Goal: Task Accomplishment & Management: Use online tool/utility

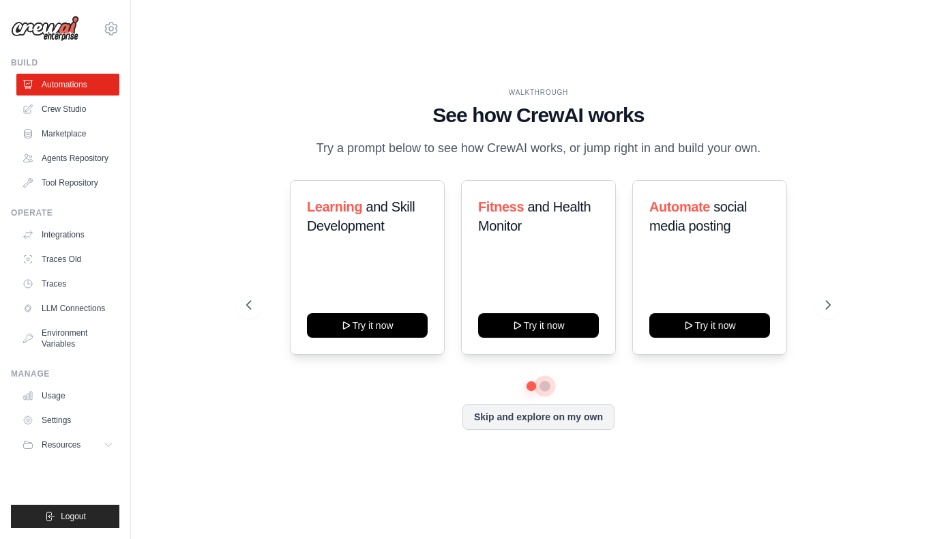
click at [545, 385] on button at bounding box center [545, 386] width 11 height 11
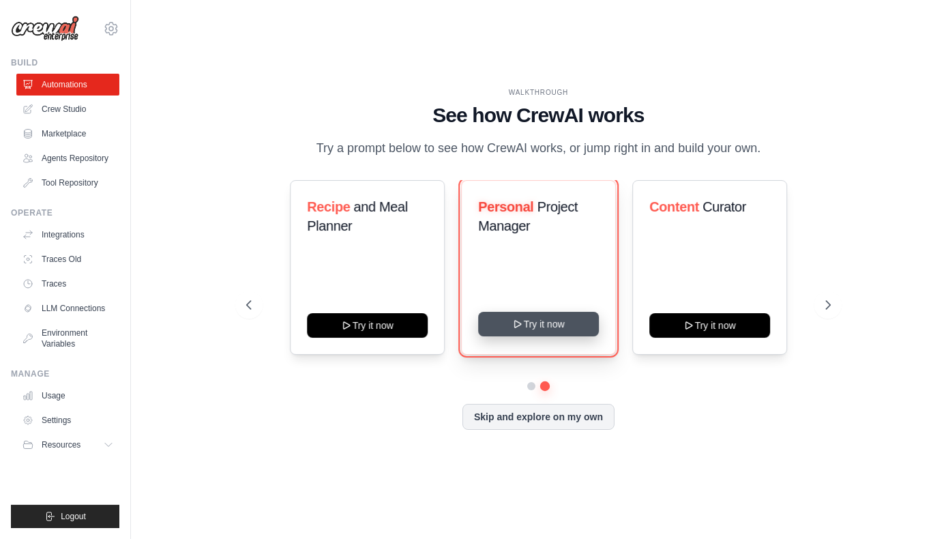
click at [547, 325] on button "Try it now" at bounding box center [538, 324] width 121 height 25
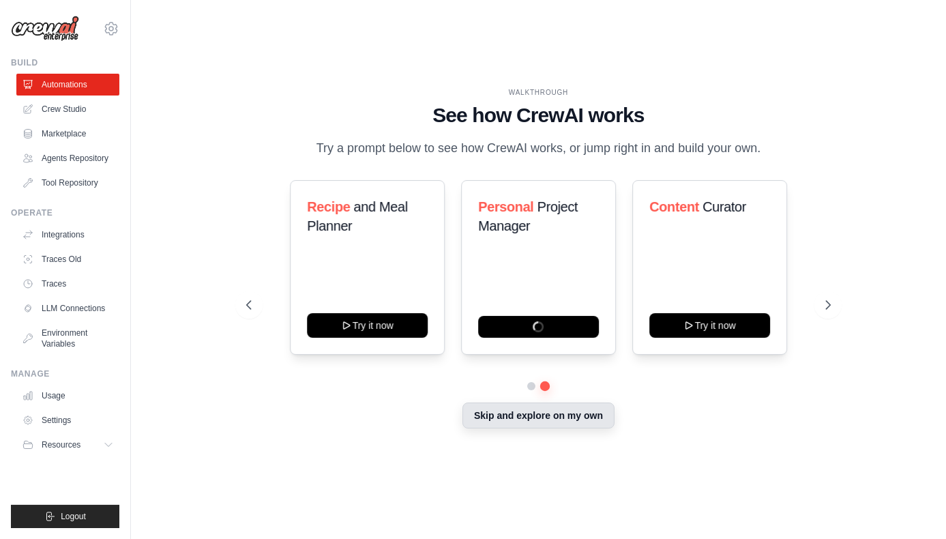
click at [534, 419] on button "Skip and explore on my own" at bounding box center [538, 415] width 152 height 26
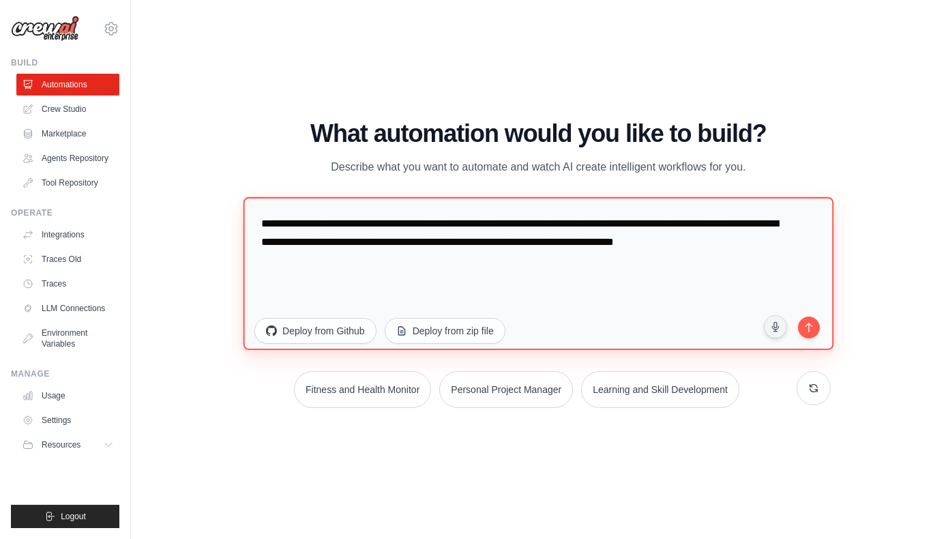
drag, startPoint x: 263, startPoint y: 226, endPoint x: 804, endPoint y: 247, distance: 541.9
click at [804, 247] on textarea "**********" at bounding box center [538, 273] width 590 height 153
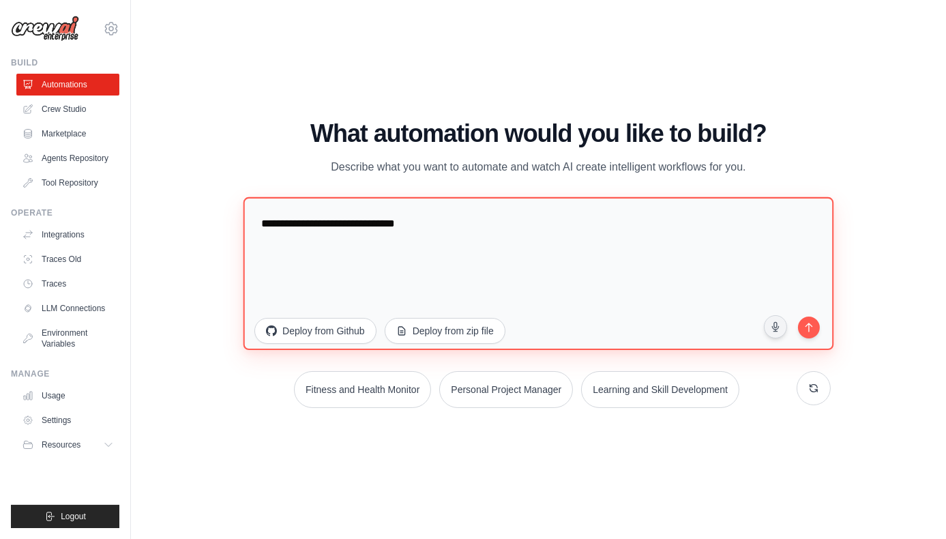
drag, startPoint x: 422, startPoint y: 226, endPoint x: 236, endPoint y: 229, distance: 186.2
click at [236, 229] on div "WALKTHROUGH See how CrewAI works Try a prompt below to see how CrewAI works, or…" at bounding box center [538, 269] width 617 height 299
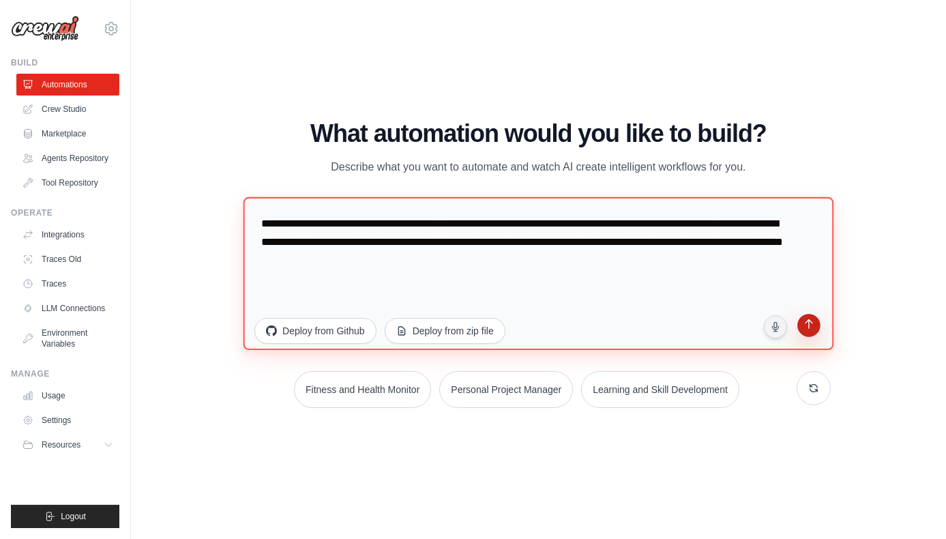
type textarea "**********"
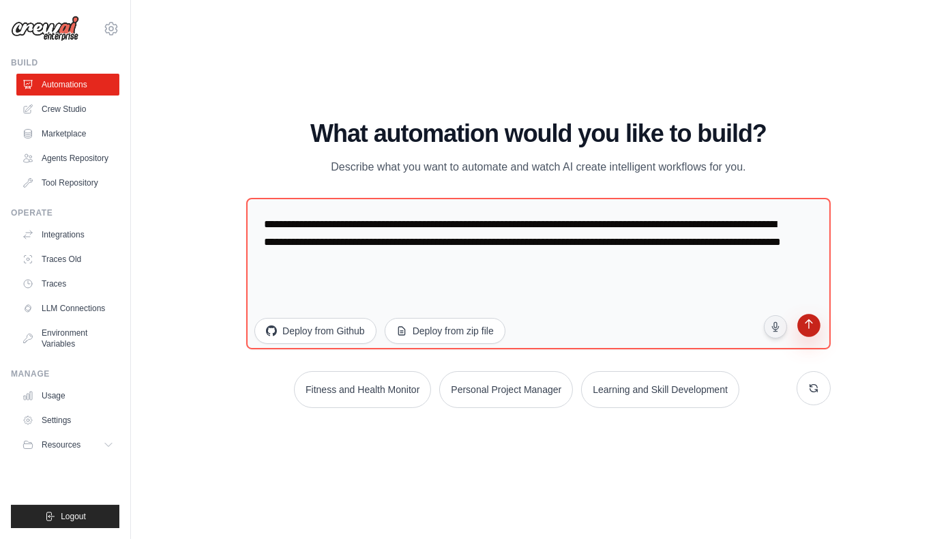
click at [811, 327] on icon "submit" at bounding box center [808, 325] width 13 height 13
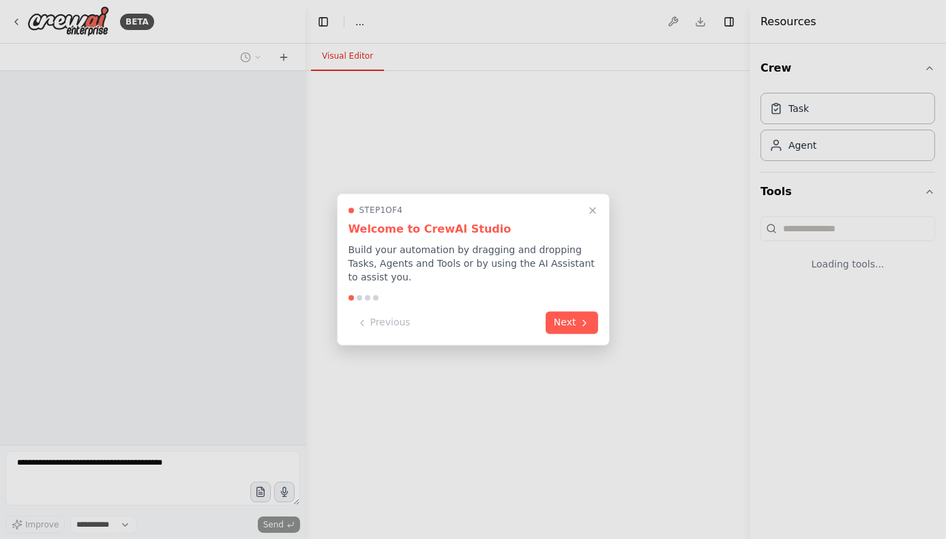
select select "****"
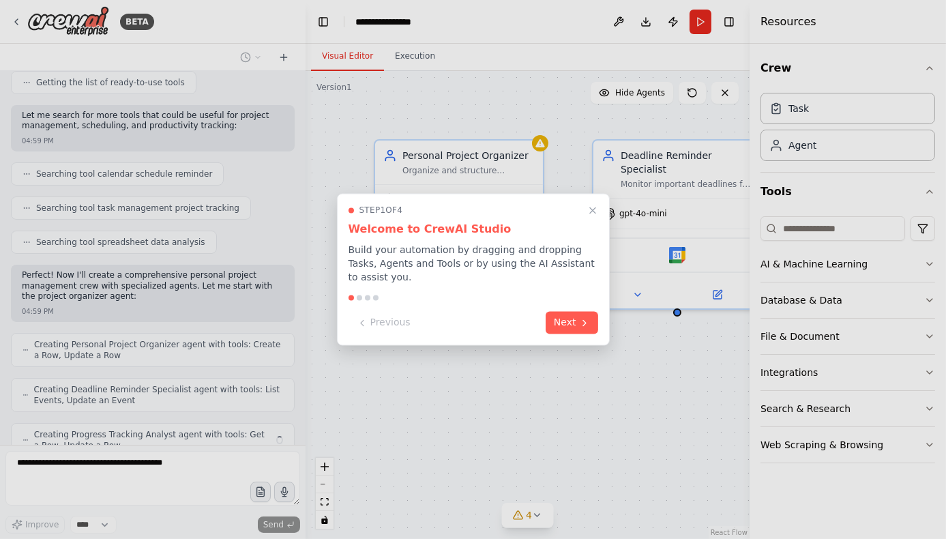
scroll to position [238, 0]
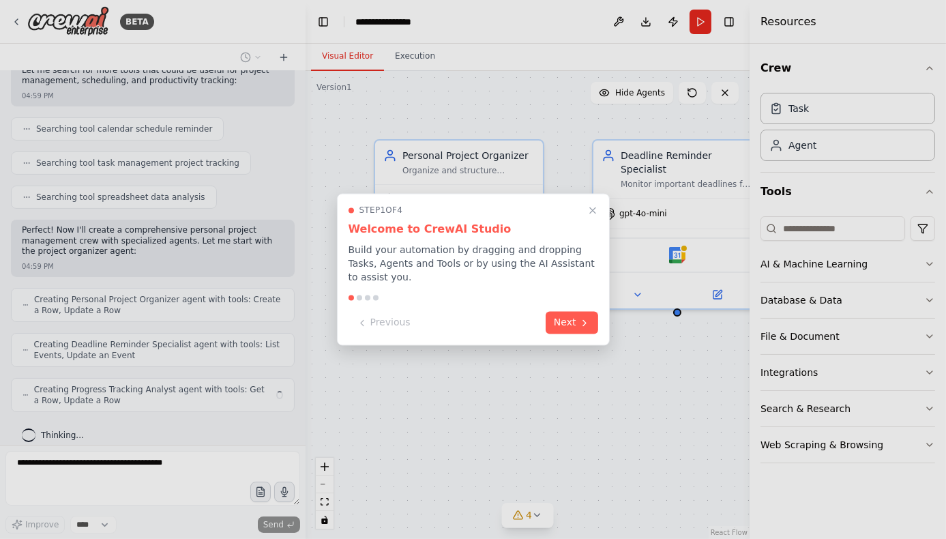
drag, startPoint x: 299, startPoint y: 228, endPoint x: 296, endPoint y: 151, distance: 76.5
click at [296, 151] on div at bounding box center [473, 269] width 946 height 539
click at [301, 97] on div at bounding box center [473, 269] width 946 height 539
click at [578, 317] on button "Next" at bounding box center [572, 321] width 53 height 23
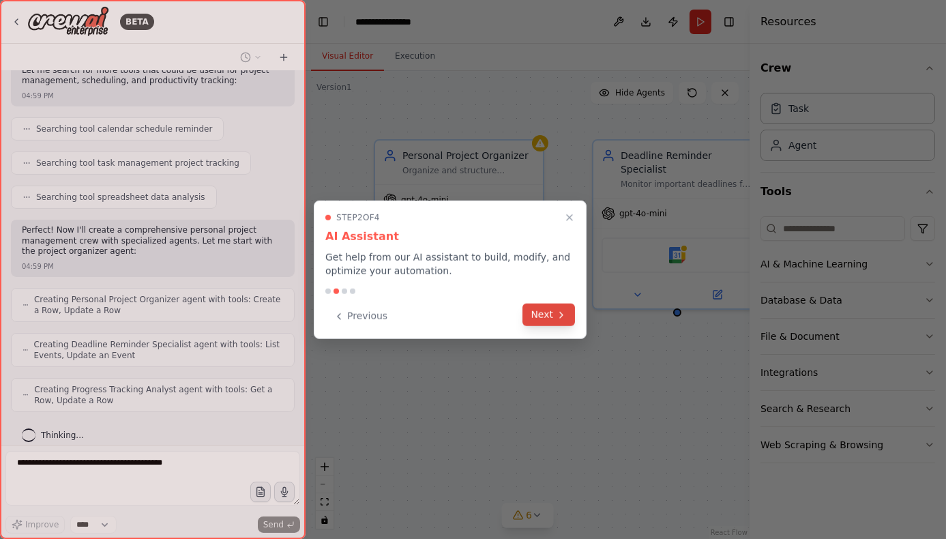
scroll to position [283, 0]
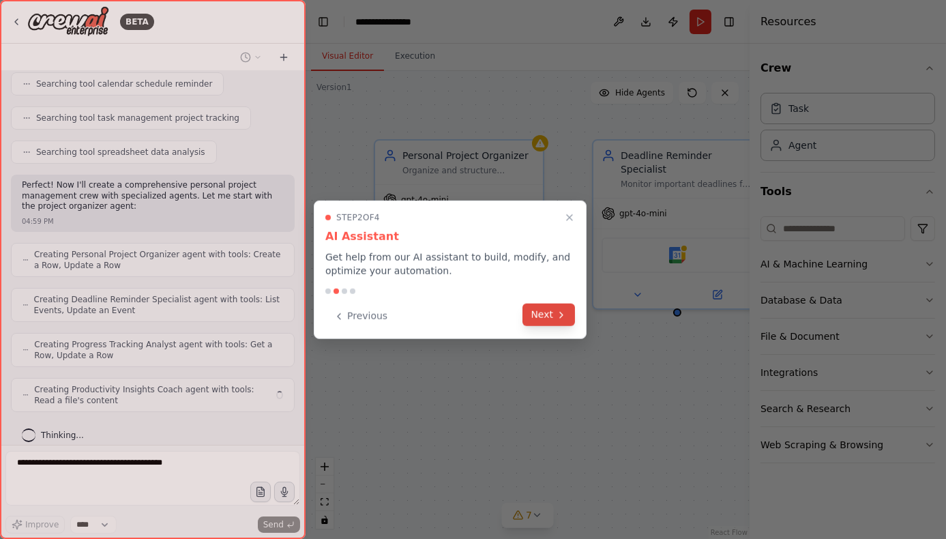
click at [553, 314] on button "Next" at bounding box center [548, 314] width 53 height 23
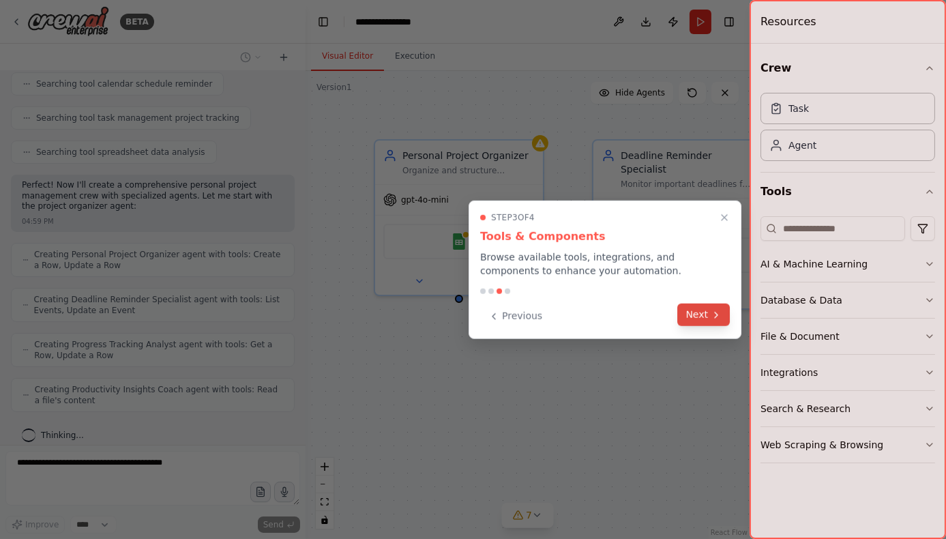
click at [692, 321] on button "Next" at bounding box center [703, 314] width 53 height 23
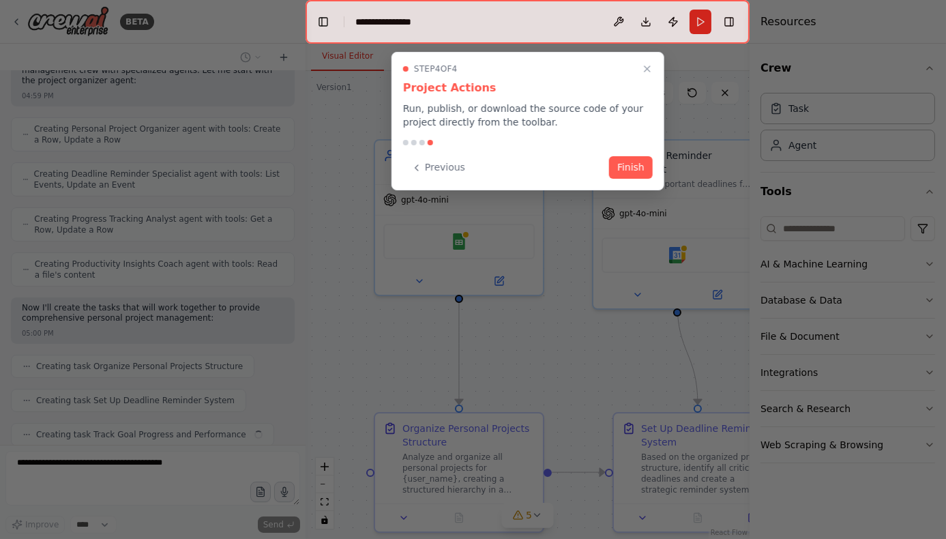
scroll to position [442, 0]
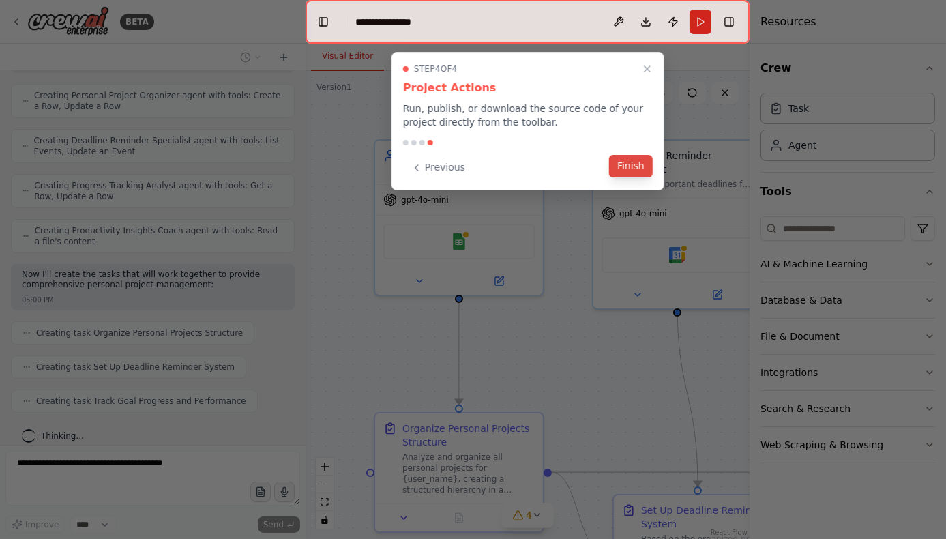
click at [641, 159] on button "Finish" at bounding box center [631, 166] width 44 height 23
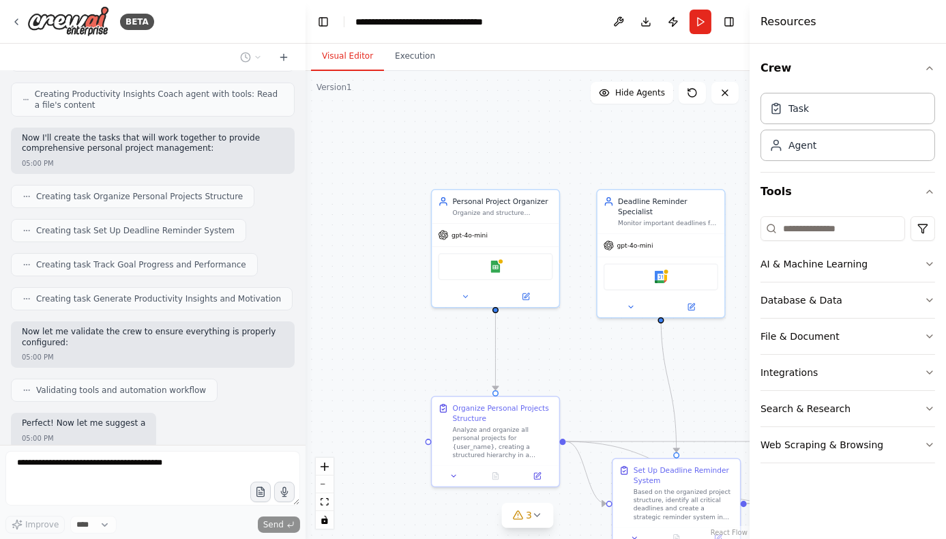
scroll to position [648, 0]
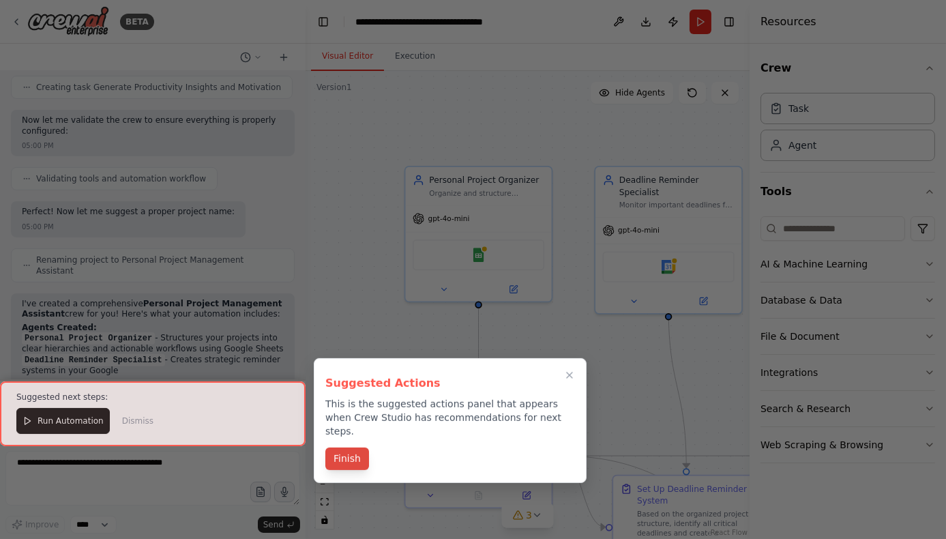
click at [355, 447] on button "Finish" at bounding box center [347, 458] width 44 height 23
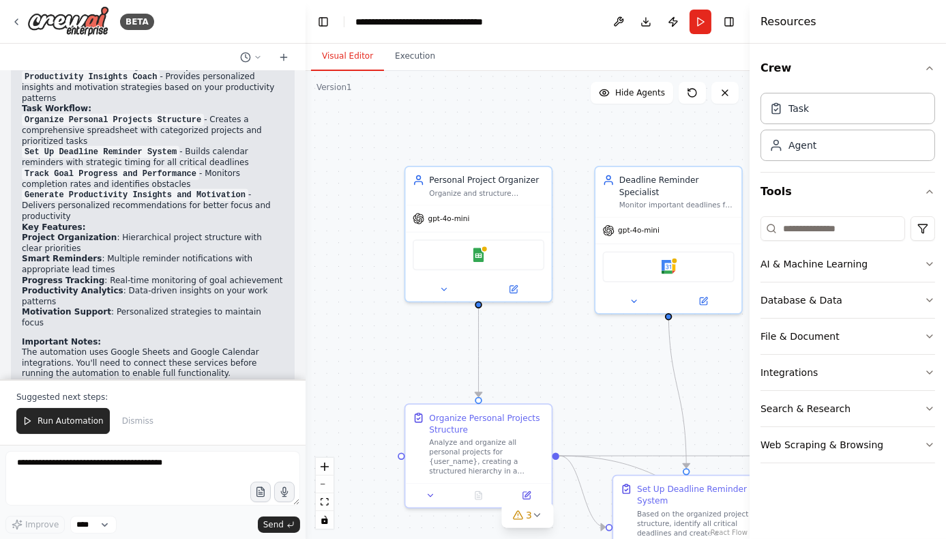
scroll to position [1129, 0]
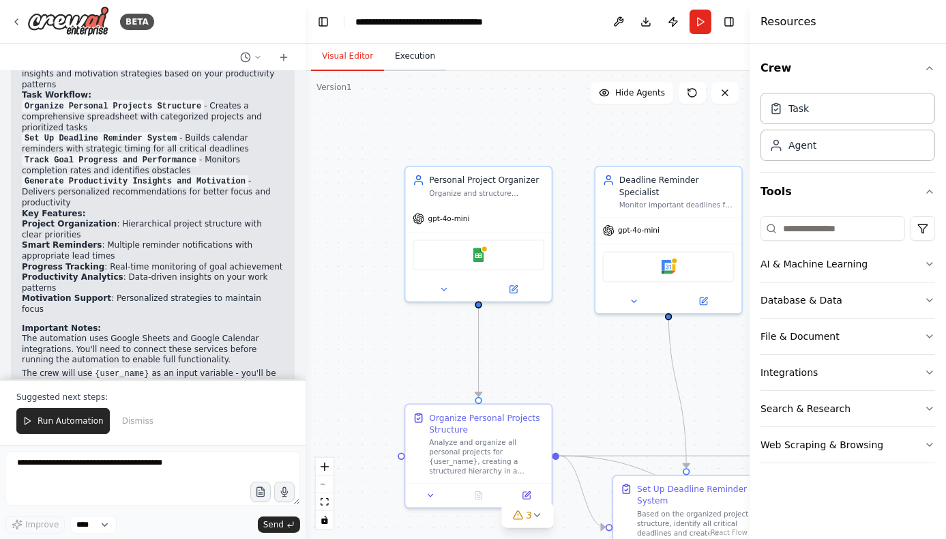
click at [410, 61] on button "Execution" at bounding box center [415, 56] width 62 height 29
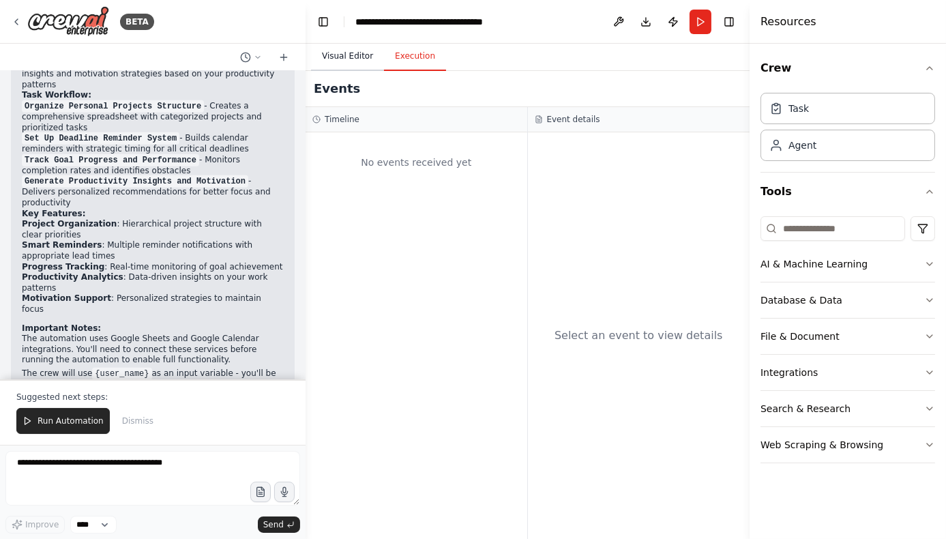
click at [326, 55] on button "Visual Editor" at bounding box center [347, 56] width 73 height 29
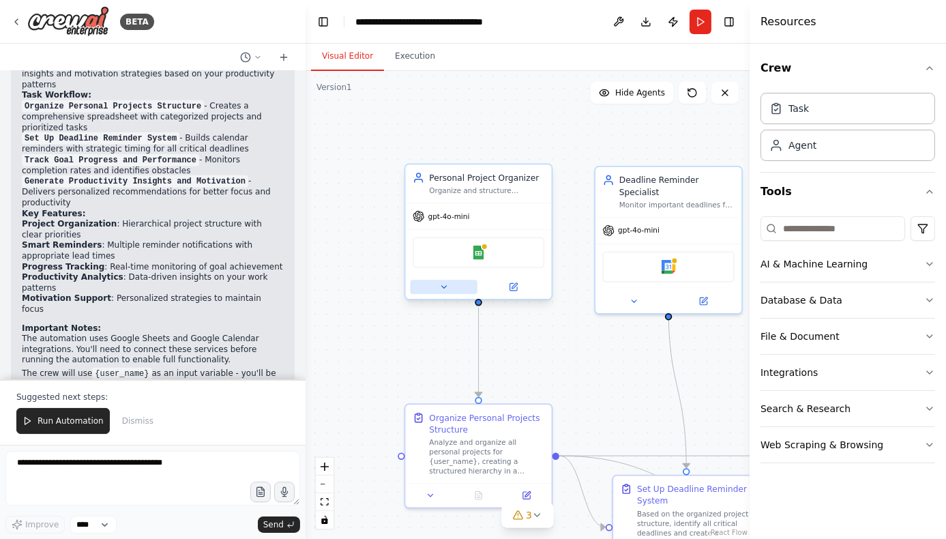
click at [445, 286] on icon at bounding box center [443, 287] width 5 height 2
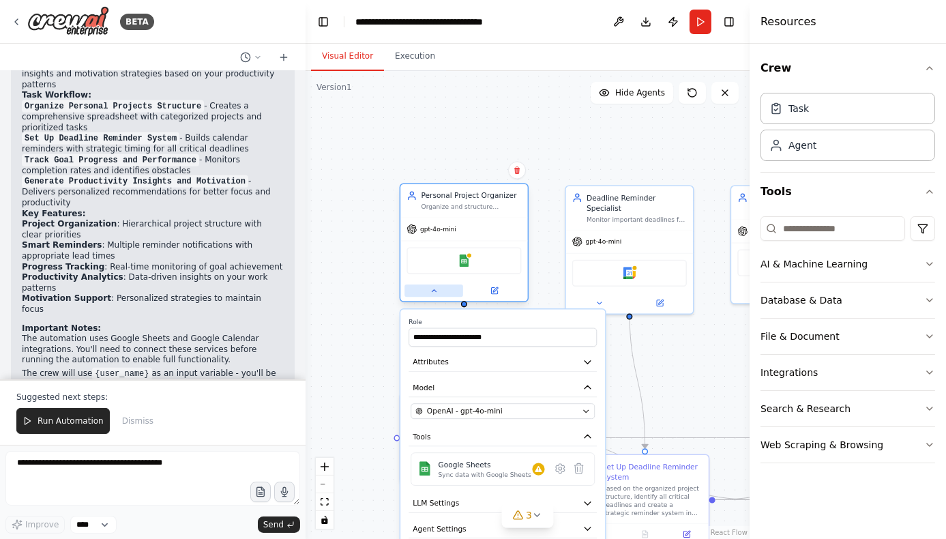
click at [434, 290] on icon at bounding box center [434, 290] width 8 height 8
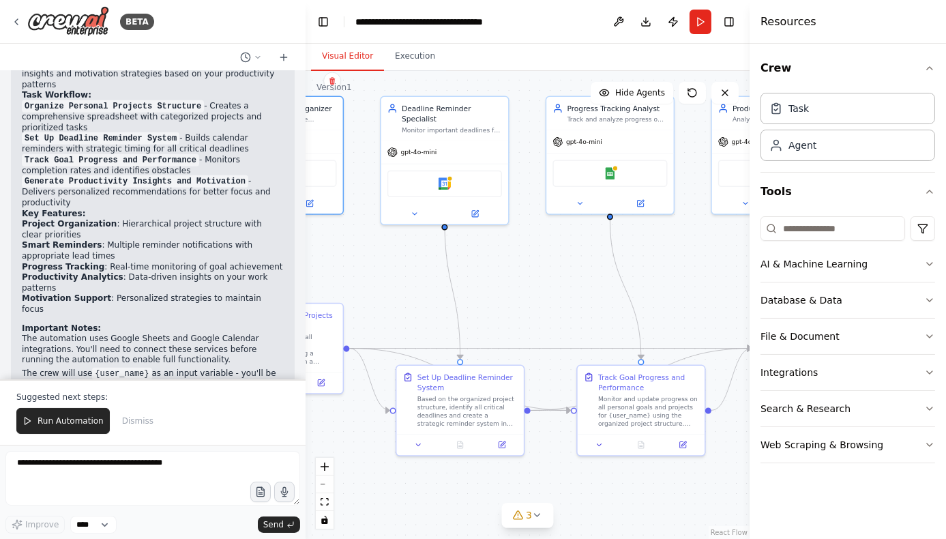
drag, startPoint x: 709, startPoint y: 388, endPoint x: 524, endPoint y: 299, distance: 205.3
click at [524, 299] on div ".deletable-edge-delete-btn { width: 20px; height: 20px; border: 0px solid #ffff…" at bounding box center [528, 305] width 444 height 468
click at [600, 448] on button at bounding box center [599, 442] width 35 height 12
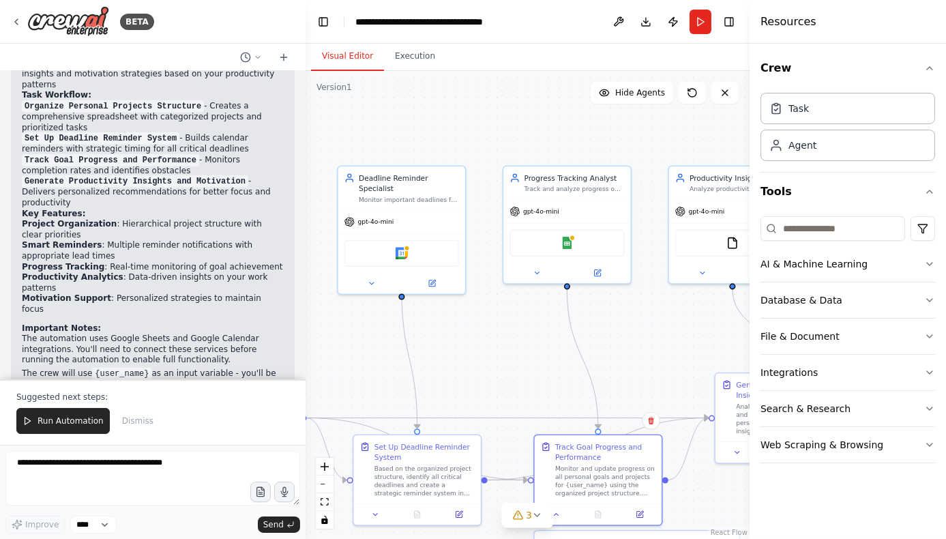
drag, startPoint x: 564, startPoint y: 309, endPoint x: 521, endPoint y: 378, distance: 81.8
click at [521, 378] on div ".deletable-edge-delete-btn { width: 20px; height: 20px; border: 0px solid #ffff…" at bounding box center [528, 305] width 444 height 468
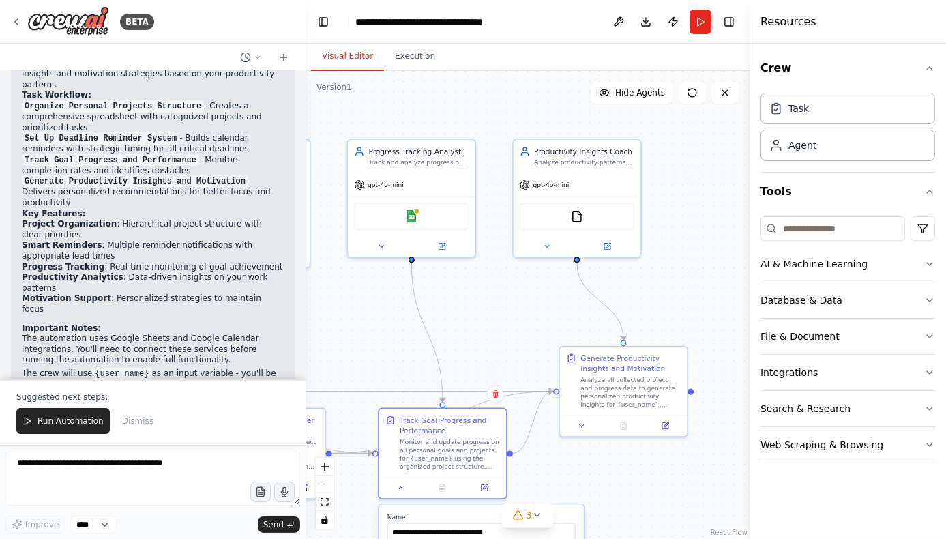
drag, startPoint x: 687, startPoint y: 372, endPoint x: 531, endPoint y: 346, distance: 157.7
click at [531, 346] on div ".deletable-edge-delete-btn { width: 20px; height: 20px; border: 0px solid #ffff…" at bounding box center [528, 305] width 444 height 468
click at [545, 241] on icon at bounding box center [547, 244] width 8 height 8
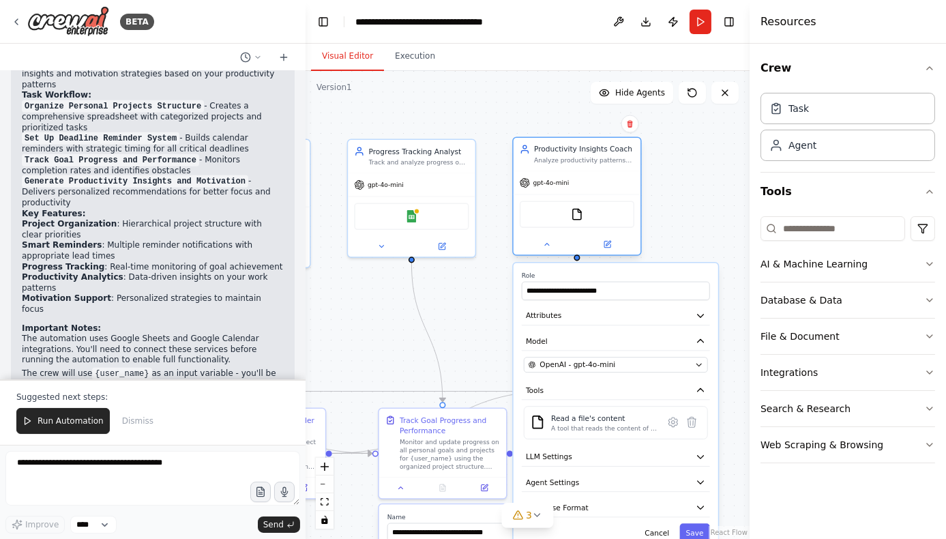
click at [548, 252] on div at bounding box center [577, 244] width 127 height 20
click at [548, 246] on icon at bounding box center [547, 244] width 8 height 8
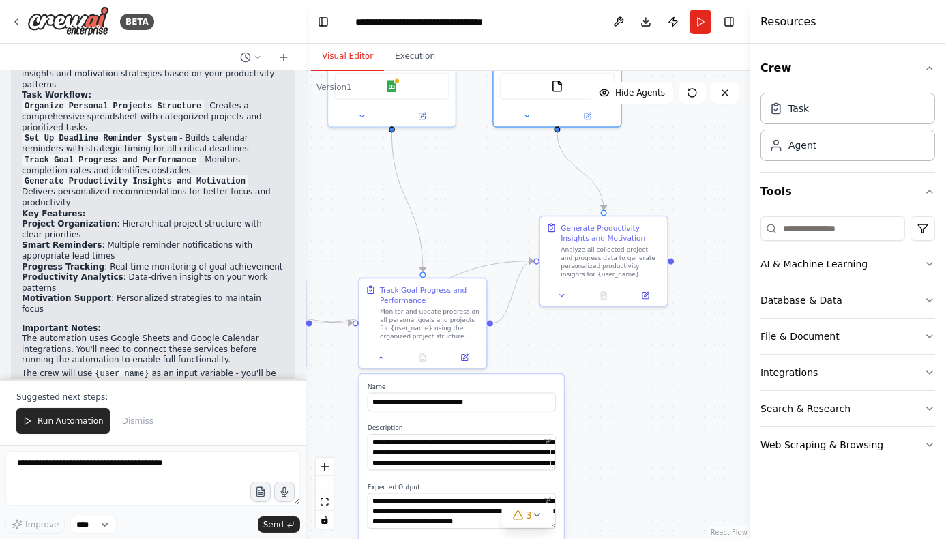
drag, startPoint x: 681, startPoint y: 293, endPoint x: 662, endPoint y: 162, distance: 131.7
click at [662, 162] on div ".deletable-edge-delete-btn { width: 20px; height: 20px; border: 0px solid #ffff…" at bounding box center [528, 305] width 444 height 468
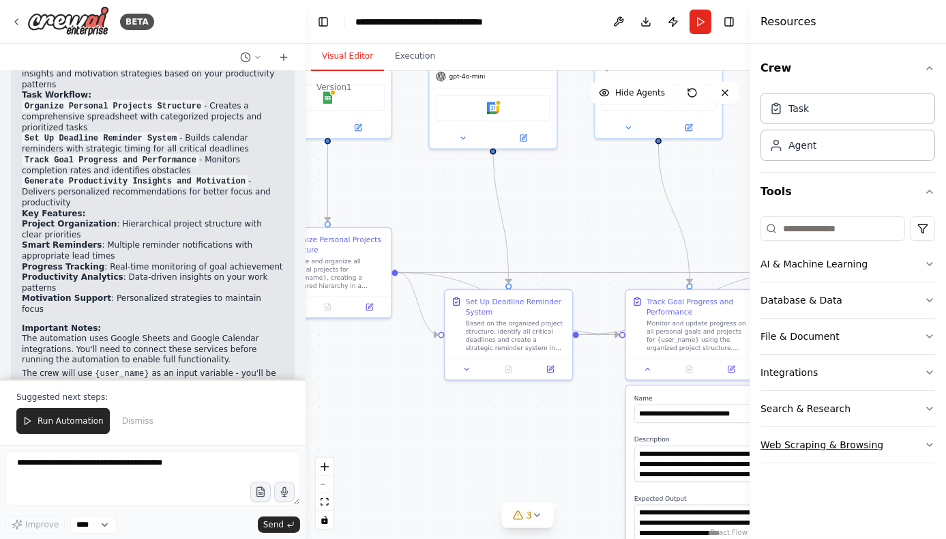
drag, startPoint x: 666, startPoint y: 431, endPoint x: 932, endPoint y: 443, distance: 266.9
click at [932, 443] on div "BETA Create a crew that helps organize your personal projects, sets reminders f…" at bounding box center [473, 269] width 946 height 539
click at [725, 90] on icon at bounding box center [724, 92] width 11 height 11
click at [14, 20] on icon at bounding box center [16, 21] width 11 height 11
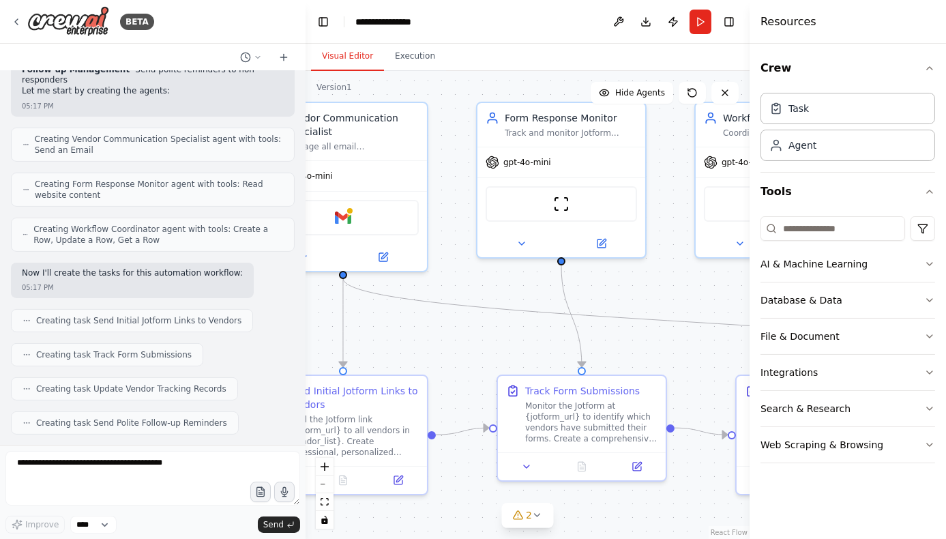
scroll to position [901, 0]
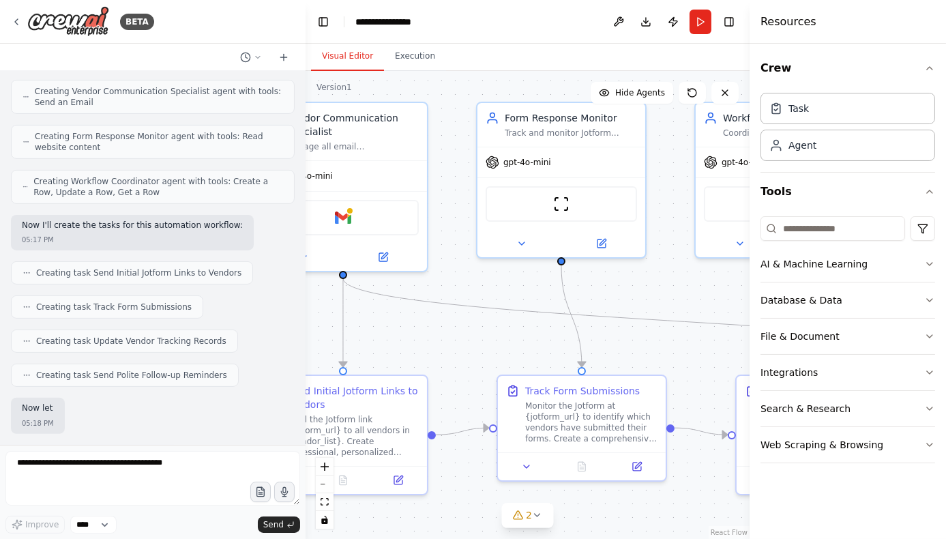
drag, startPoint x: 592, startPoint y: 385, endPoint x: 476, endPoint y: 347, distance: 121.9
click at [476, 347] on div ".deletable-edge-delete-btn { width: 20px; height: 20px; border: 0px solid #ffff…" at bounding box center [528, 305] width 444 height 468
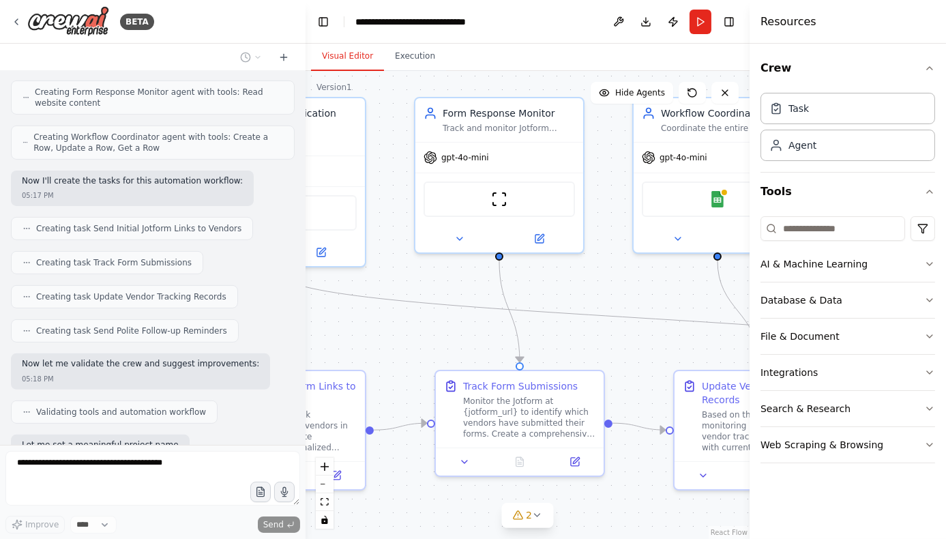
scroll to position [982, 0]
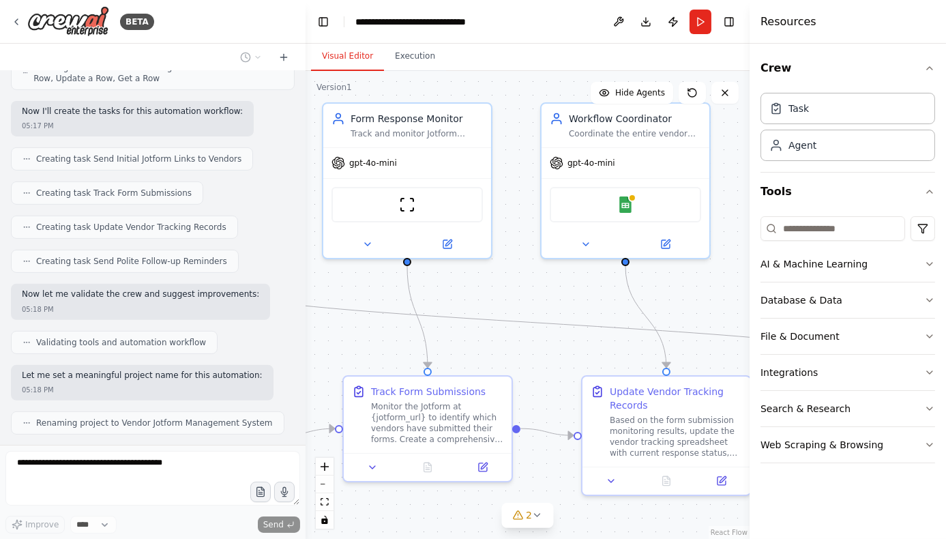
drag, startPoint x: 665, startPoint y: 340, endPoint x: 511, endPoint y: 341, distance: 154.1
click at [511, 341] on div ".deletable-edge-delete-btn { width: 20px; height: 20px; border: 0px solid #ffff…" at bounding box center [528, 305] width 444 height 468
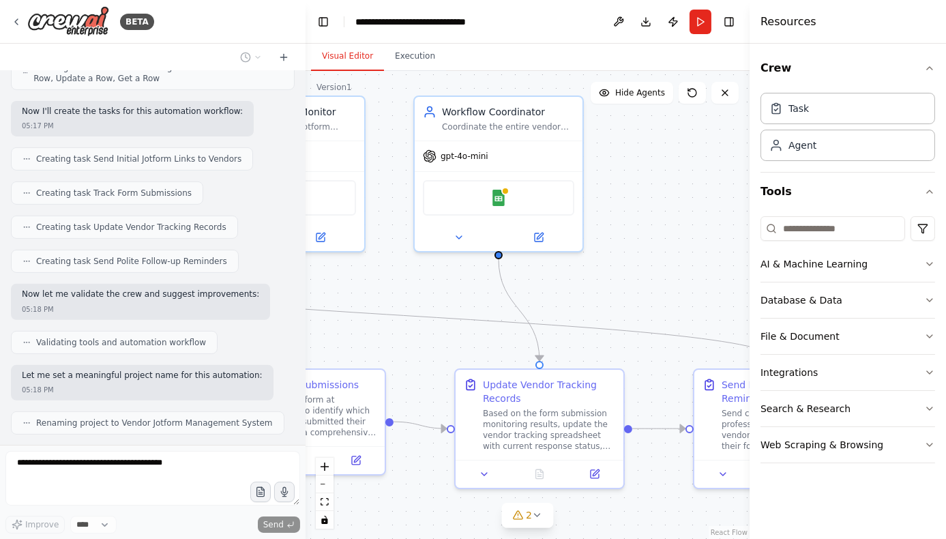
drag, startPoint x: 583, startPoint y: 337, endPoint x: 456, endPoint y: 330, distance: 127.0
click at [456, 330] on div ".deletable-edge-delete-btn { width: 20px; height: 20px; border: 0px solid #ffff…" at bounding box center [528, 305] width 444 height 468
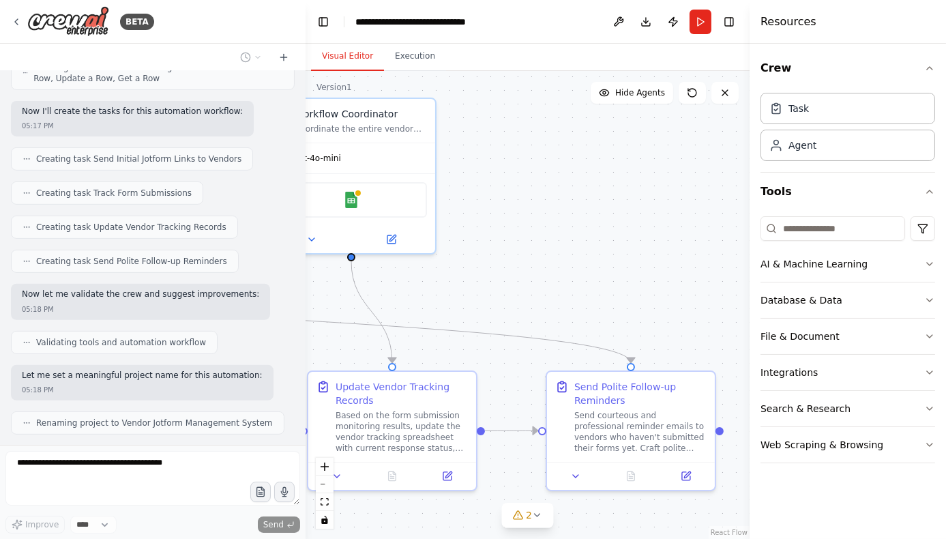
drag, startPoint x: 649, startPoint y: 318, endPoint x: 502, endPoint y: 321, distance: 147.3
click at [502, 321] on div ".deletable-edge-delete-btn { width: 20px; height: 20px; border: 0px solid #ffff…" at bounding box center [528, 305] width 444 height 468
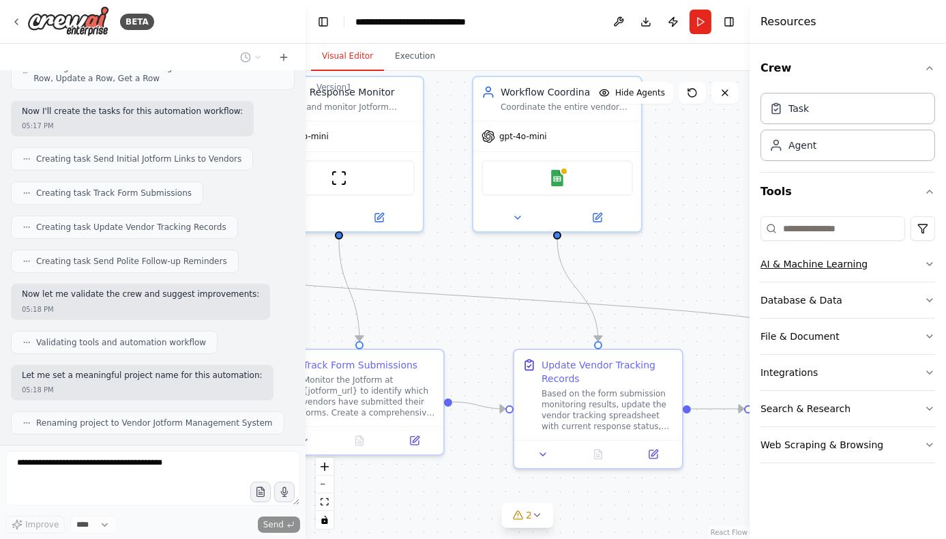
drag, startPoint x: 610, startPoint y: 295, endPoint x: 816, endPoint y: 273, distance: 207.1
click at [816, 273] on div "BETA I have a jotform form - send link to vendors email - check every alternate…" at bounding box center [473, 269] width 946 height 539
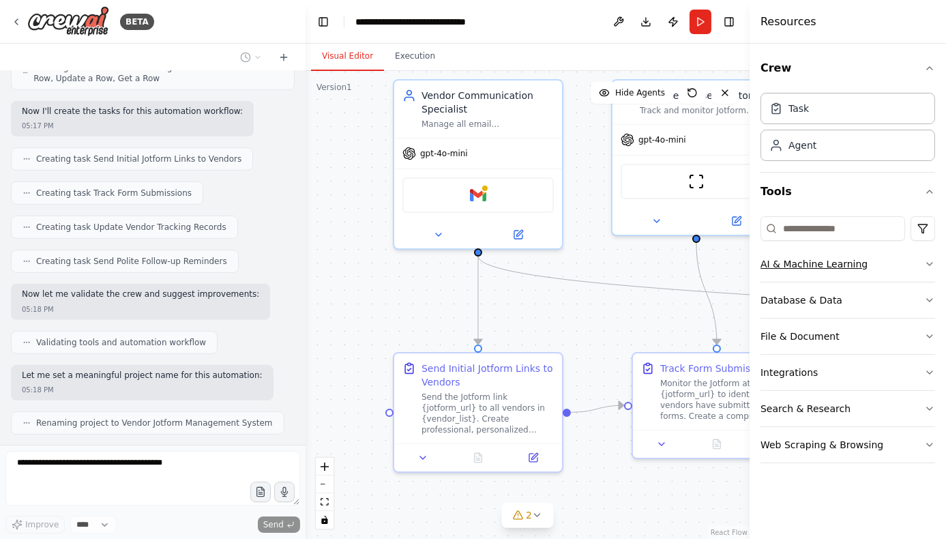
drag, startPoint x: 494, startPoint y: 274, endPoint x: 851, endPoint y: 278, distance: 357.4
click at [851, 278] on div "BETA I have a jotform form - send link to vendors email - check every alternate…" at bounding box center [473, 269] width 946 height 539
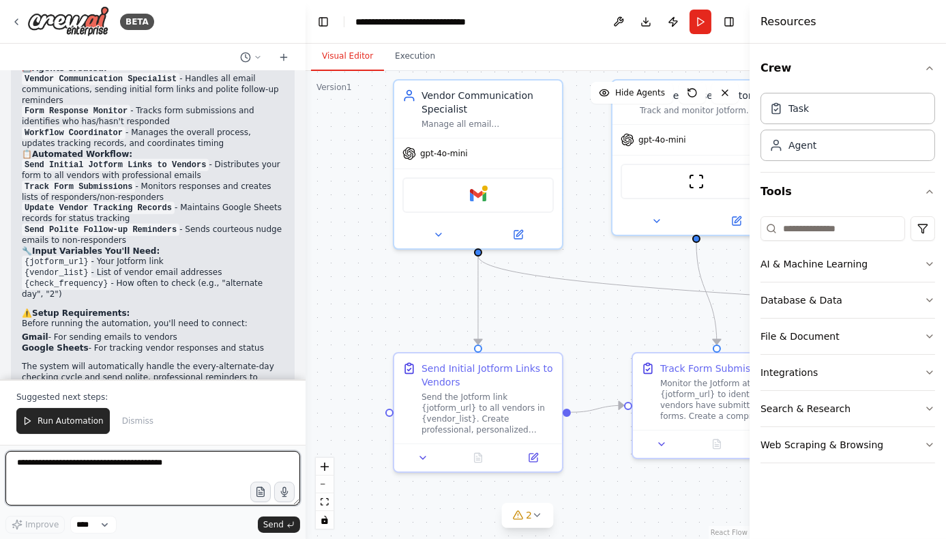
scroll to position [1462, 0]
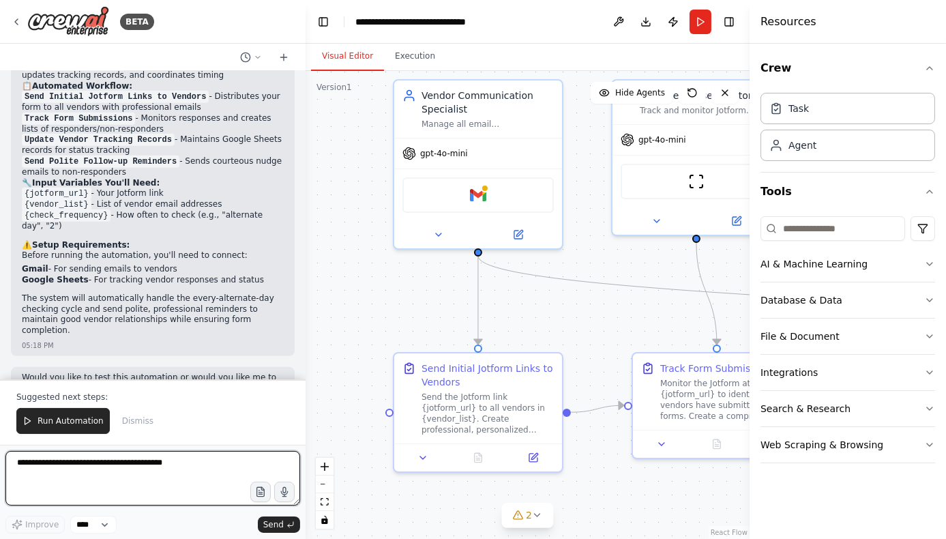
click at [140, 470] on textarea at bounding box center [152, 478] width 295 height 55
type textarea "*"
type textarea "**********"
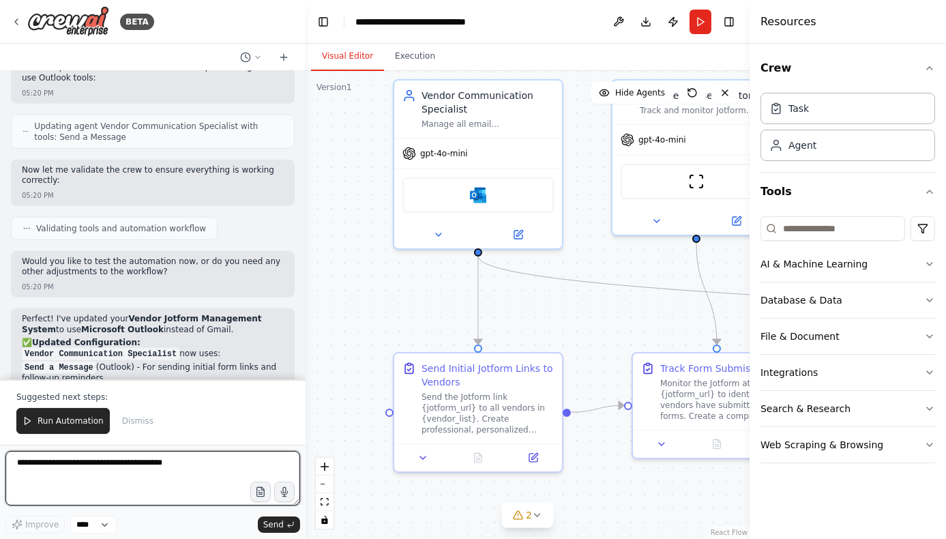
scroll to position [2243, 0]
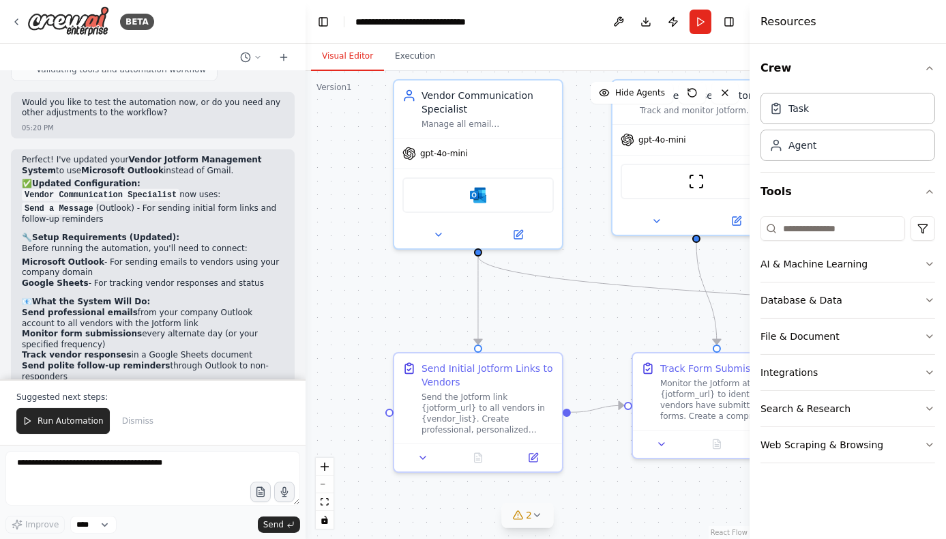
click at [540, 511] on icon at bounding box center [537, 514] width 11 height 11
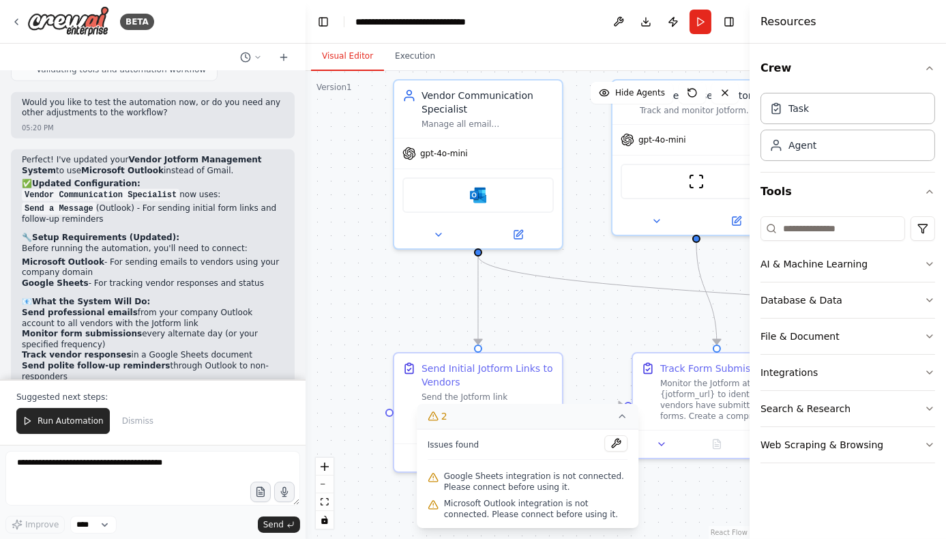
click at [684, 489] on div ".deletable-edge-delete-btn { width: 20px; height: 20px; border: 0px solid #ffff…" at bounding box center [528, 305] width 444 height 468
click at [619, 418] on icon at bounding box center [622, 416] width 11 height 11
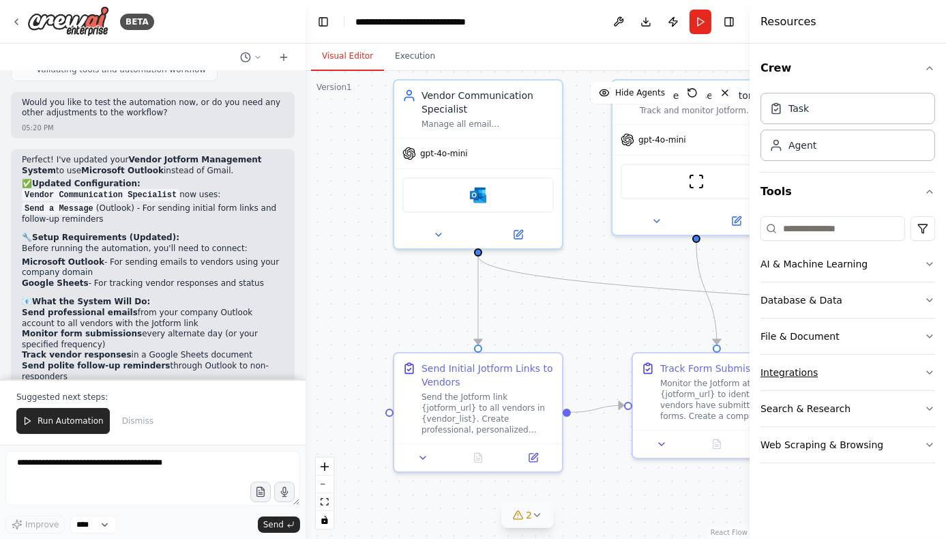
click at [850, 370] on button "Integrations" at bounding box center [847, 372] width 175 height 35
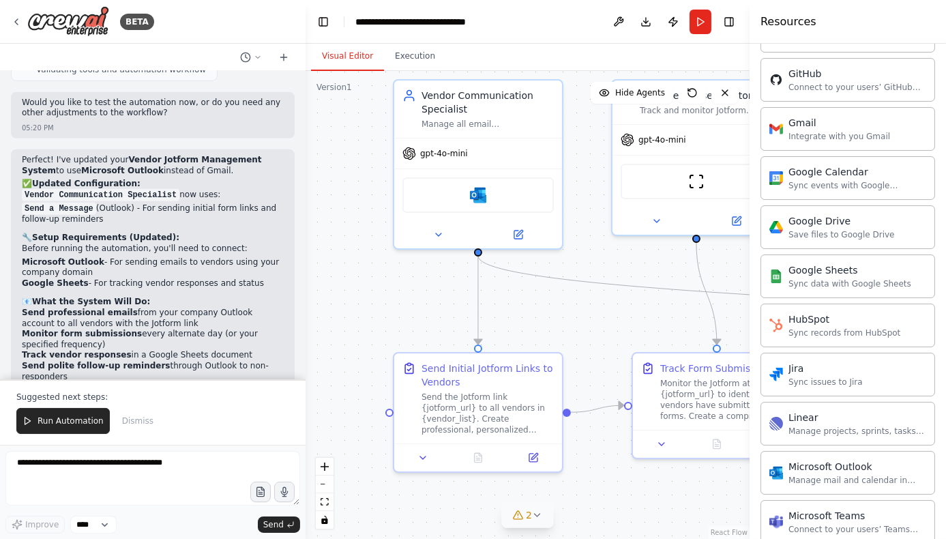
scroll to position [546, 0]
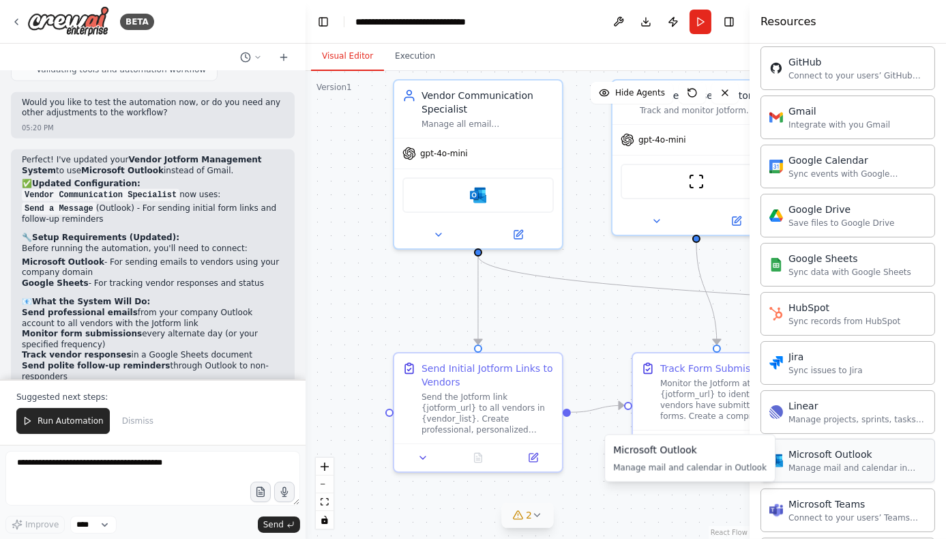
click at [831, 457] on div "Microsoft Outlook" at bounding box center [857, 454] width 138 height 14
click at [831, 462] on div "Manage mail and calendar in Outlook" at bounding box center [857, 467] width 138 height 11
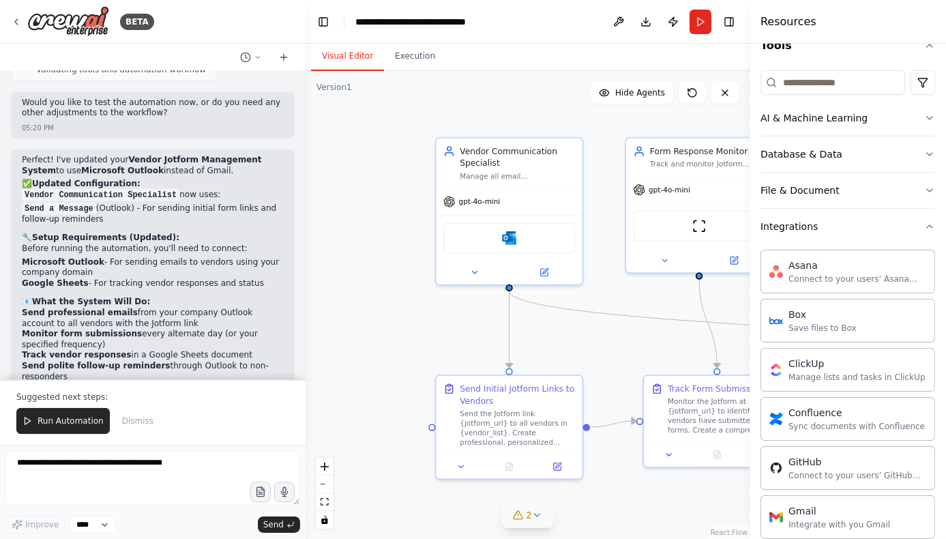
scroll to position [0, 0]
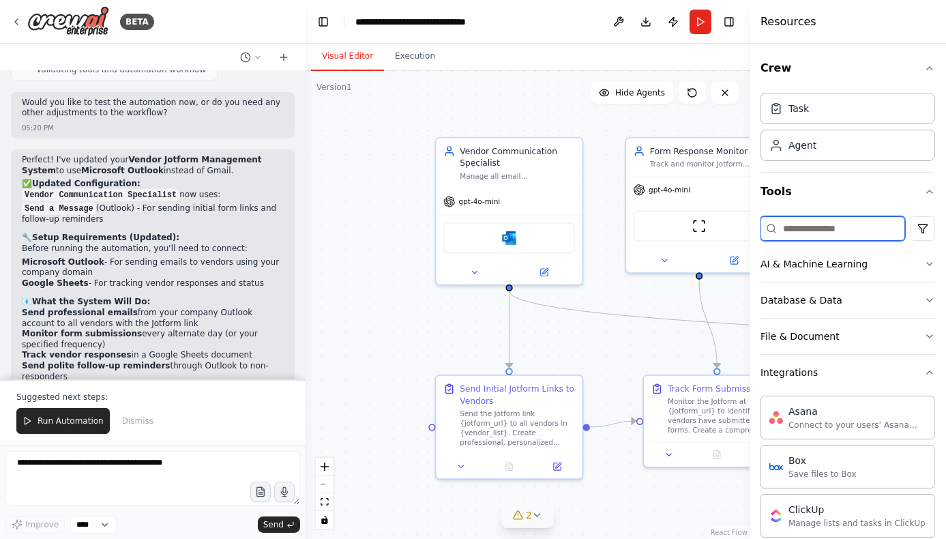
click at [829, 233] on input at bounding box center [832, 228] width 145 height 25
click at [415, 58] on button "Execution" at bounding box center [415, 56] width 62 height 29
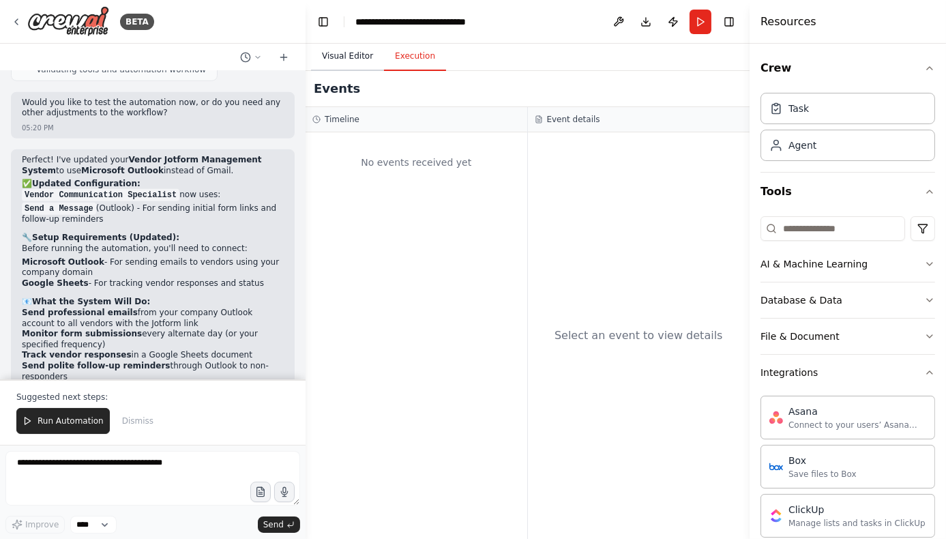
click at [336, 53] on button "Visual Editor" at bounding box center [347, 56] width 73 height 29
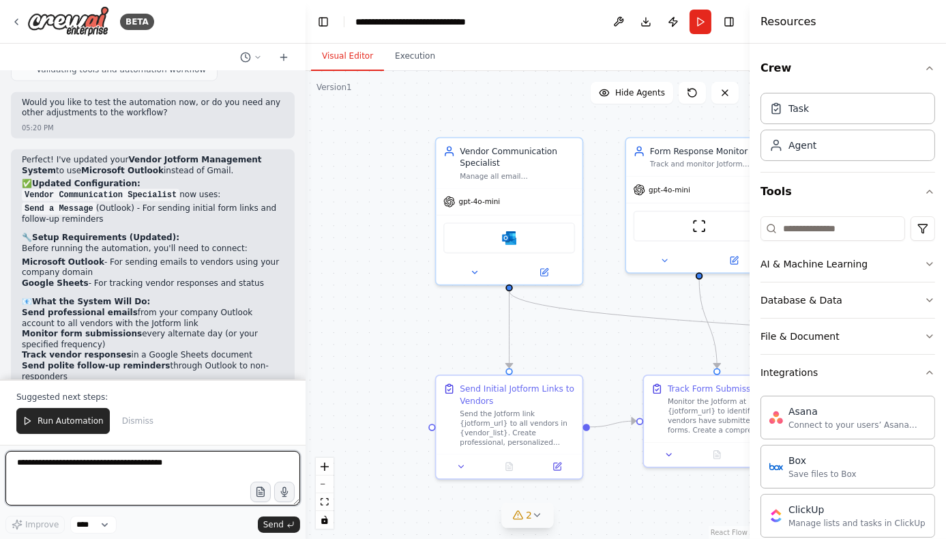
click at [106, 470] on textarea at bounding box center [152, 478] width 295 height 55
type textarea "**********"
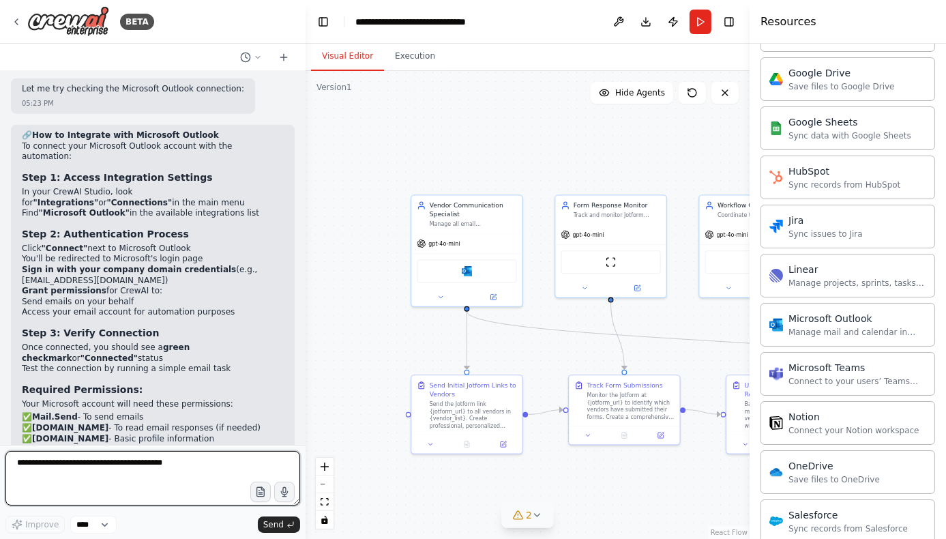
scroll to position [750, 0]
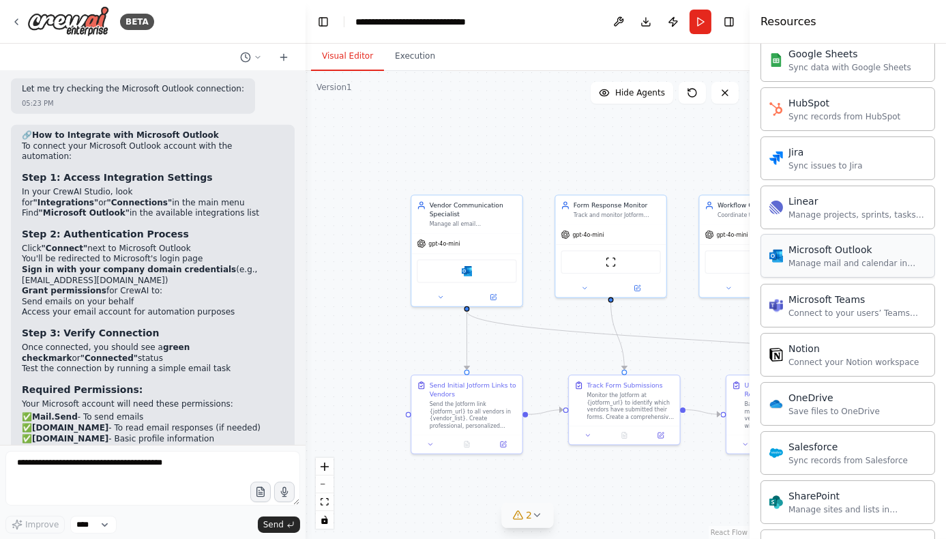
click at [874, 247] on div "Microsoft Outlook" at bounding box center [857, 250] width 138 height 14
click at [822, 259] on div "Manage mail and calendar in Outlook" at bounding box center [857, 263] width 138 height 11
click at [441, 298] on icon at bounding box center [441, 296] width 8 height 8
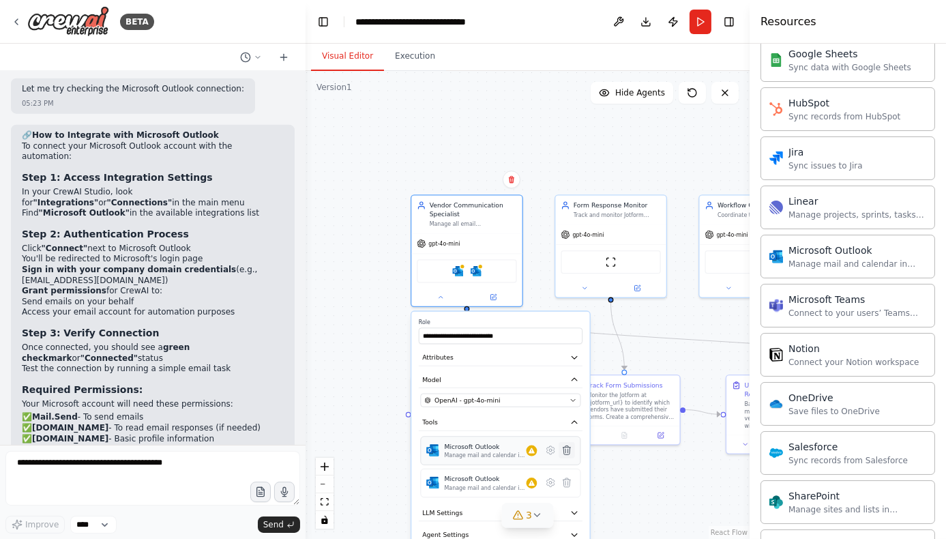
click at [566, 449] on icon at bounding box center [567, 449] width 8 height 9
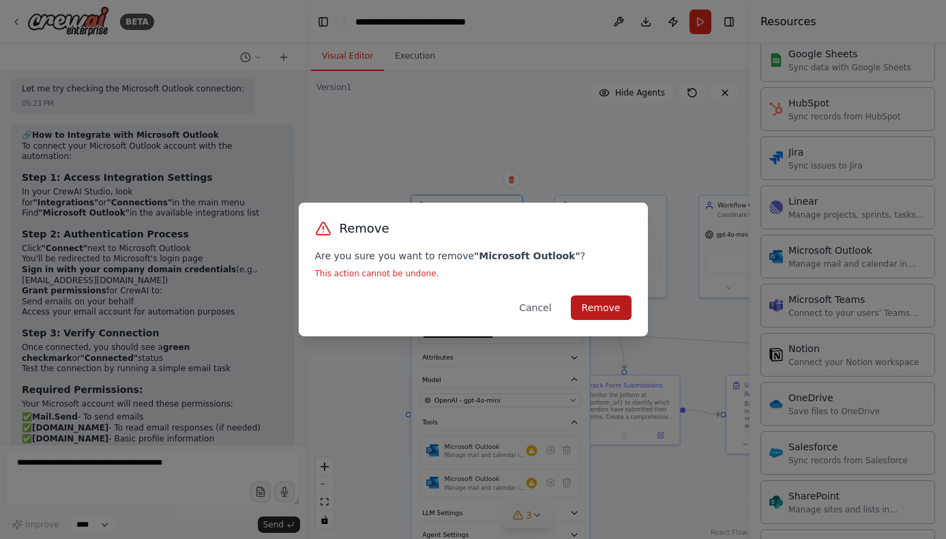
click at [612, 310] on button "Remove" at bounding box center [601, 307] width 61 height 25
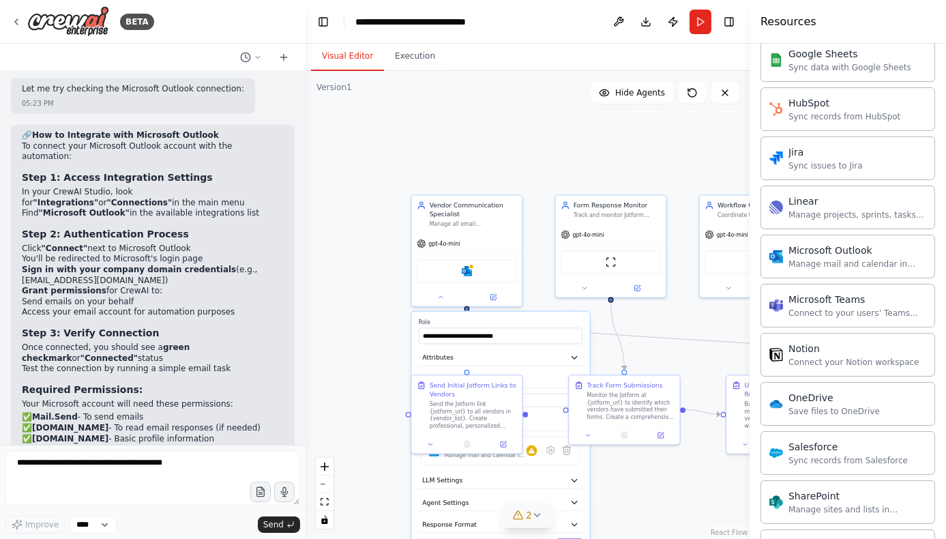
click at [359, 417] on div ".deletable-edge-delete-btn { width: 20px; height: 20px; border: 0px solid #ffff…" at bounding box center [528, 305] width 444 height 468
click at [379, 329] on div ".deletable-edge-delete-btn { width: 20px; height: 20px; border: 0px solid #ffff…" at bounding box center [528, 305] width 444 height 468
click at [439, 294] on icon at bounding box center [441, 296] width 8 height 8
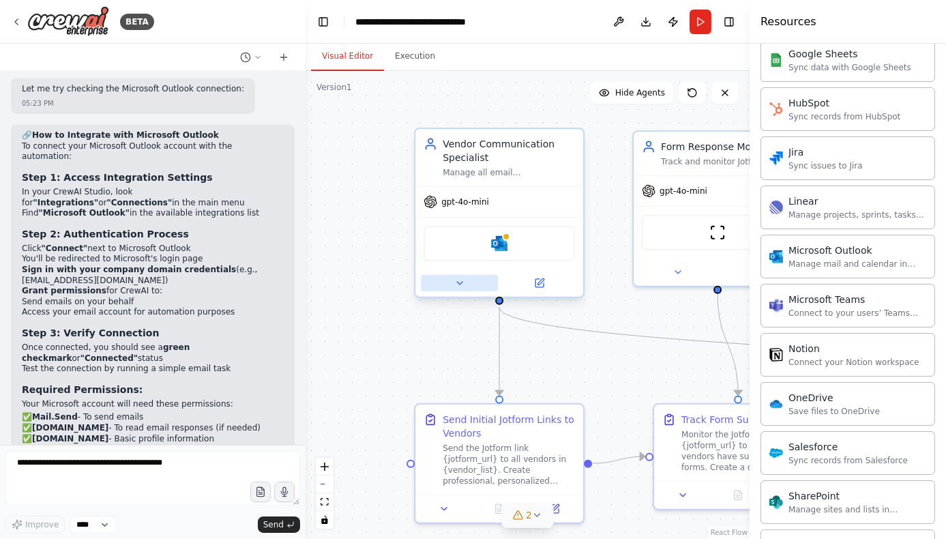
click at [461, 284] on icon at bounding box center [459, 283] width 11 height 11
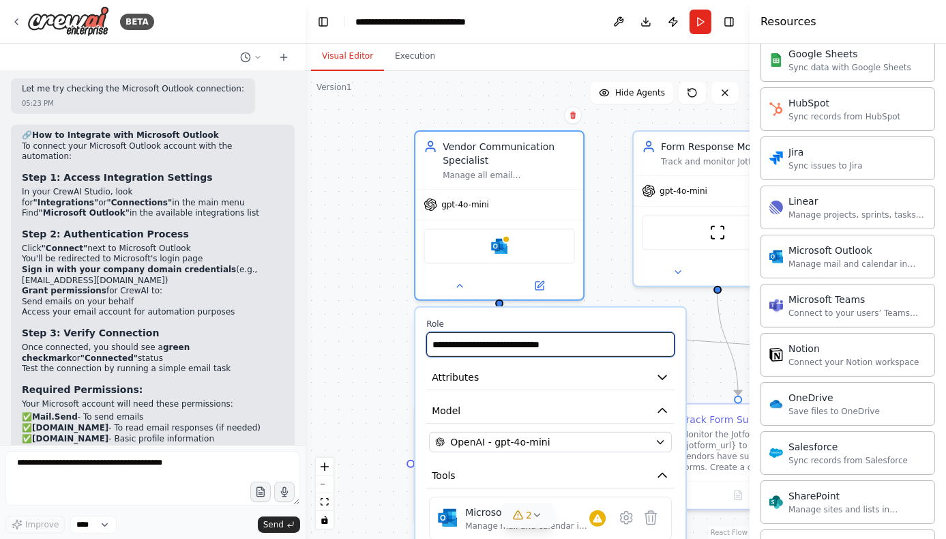
click at [604, 343] on input "**********" at bounding box center [550, 344] width 248 height 25
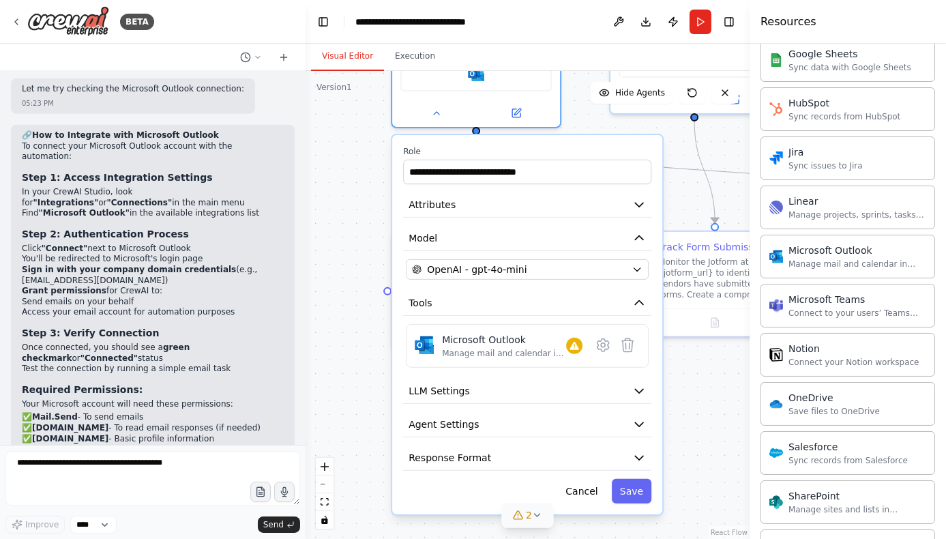
drag, startPoint x: 371, startPoint y: 357, endPoint x: 348, endPoint y: 185, distance: 174.1
click at [348, 185] on div ".deletable-edge-delete-btn { width: 20px; height: 20px; border: 0px solid #ffff…" at bounding box center [528, 305] width 444 height 468
click at [601, 344] on icon at bounding box center [603, 345] width 4 height 4
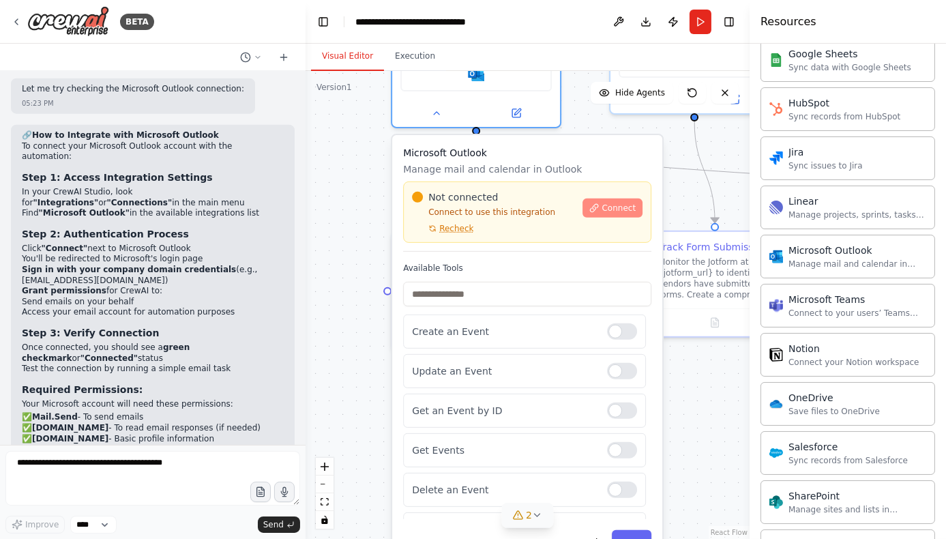
click at [619, 205] on span "Connect" at bounding box center [619, 208] width 34 height 11
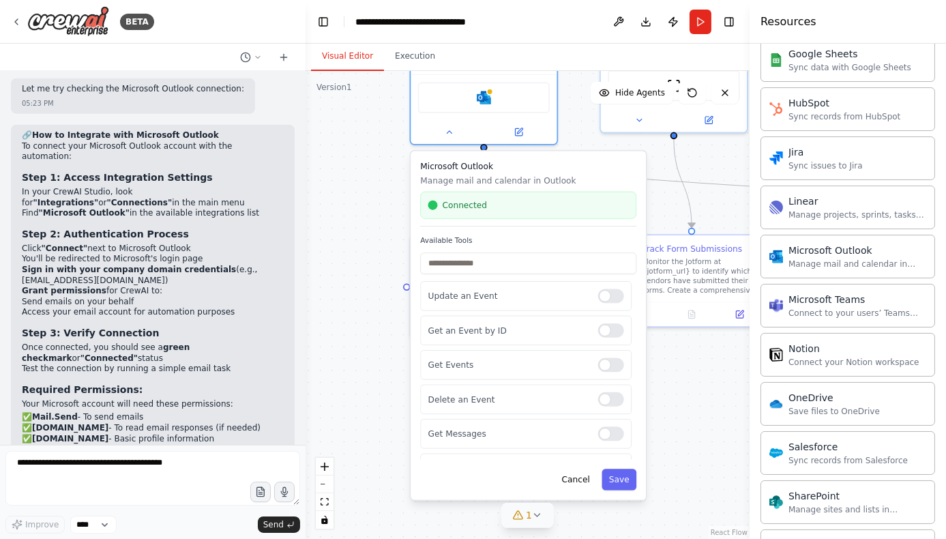
scroll to position [65, 0]
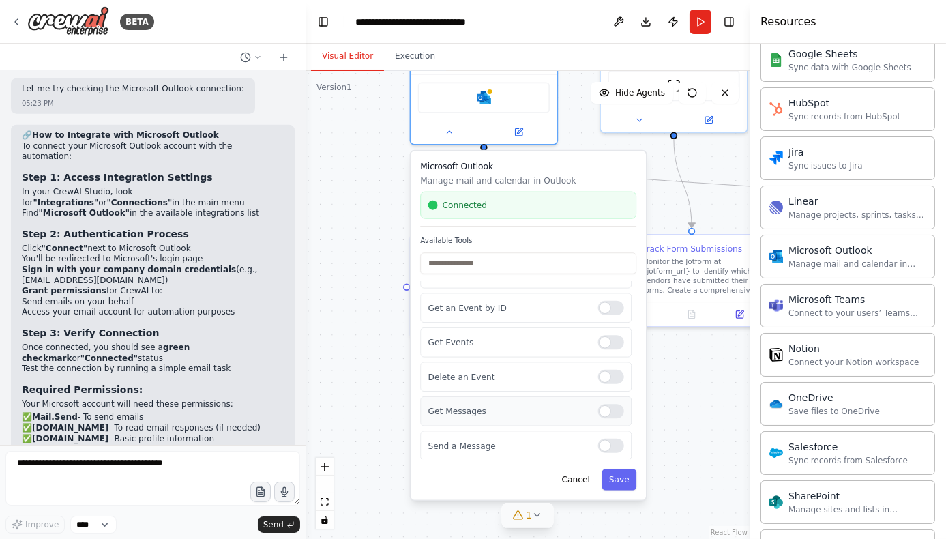
click at [604, 415] on div at bounding box center [611, 411] width 26 height 14
click at [601, 444] on div at bounding box center [611, 446] width 26 height 14
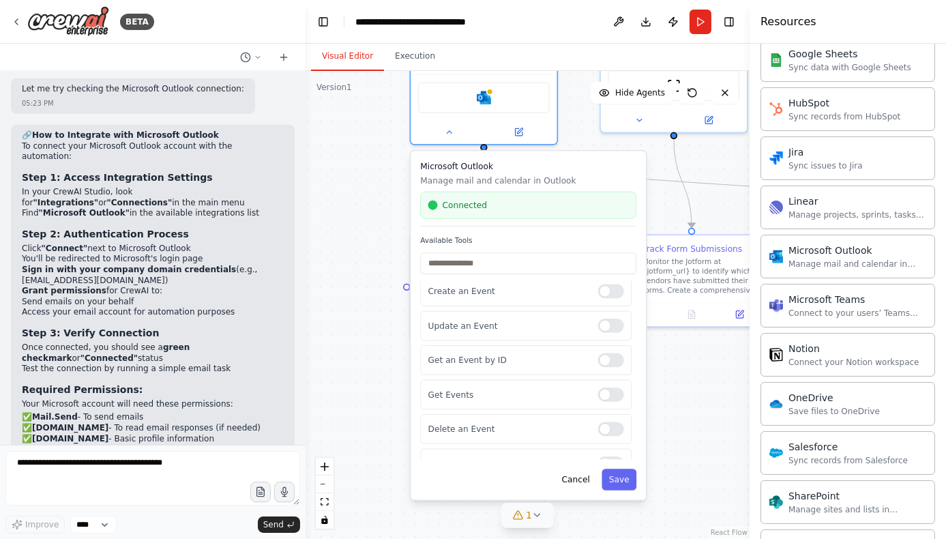
scroll to position [0, 0]
click at [623, 481] on button "Save" at bounding box center [618, 479] width 35 height 21
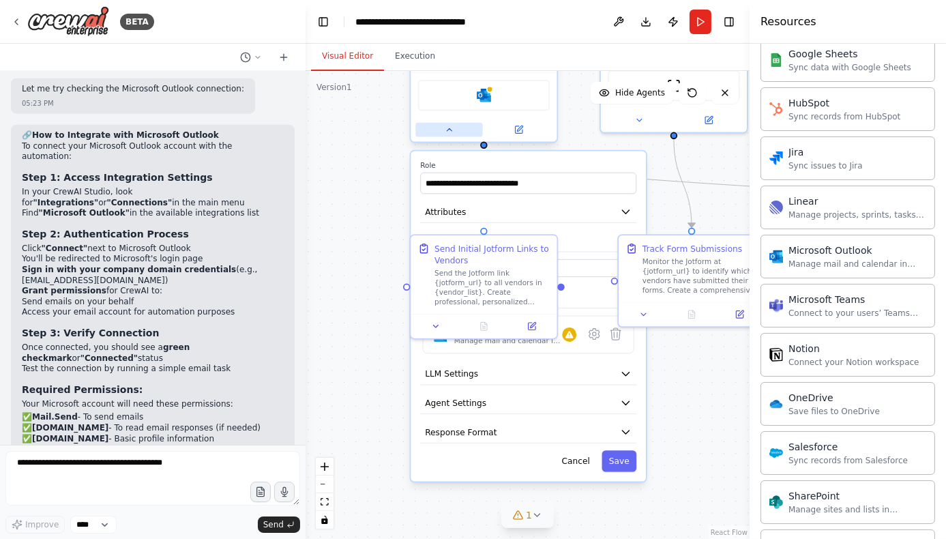
click at [448, 129] on icon at bounding box center [449, 129] width 5 height 2
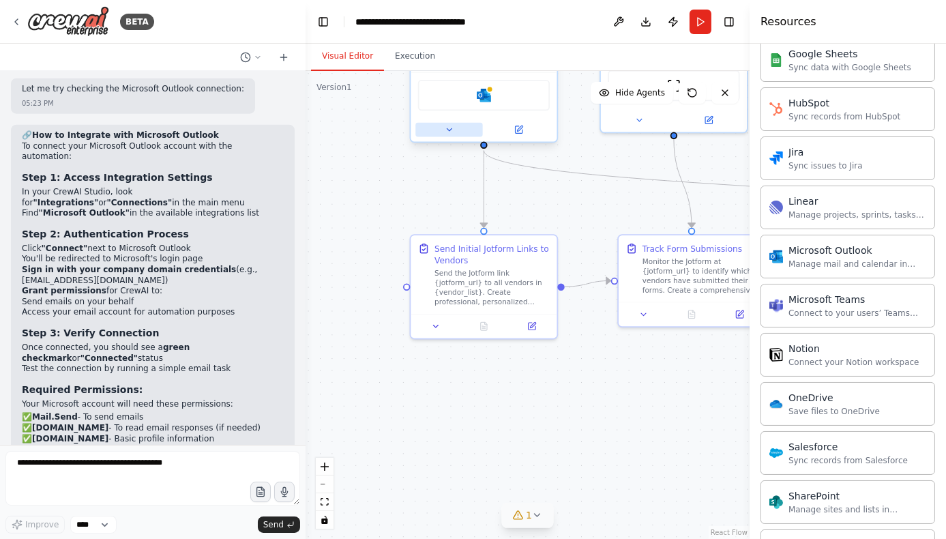
click at [447, 132] on icon at bounding box center [450, 130] width 10 height 10
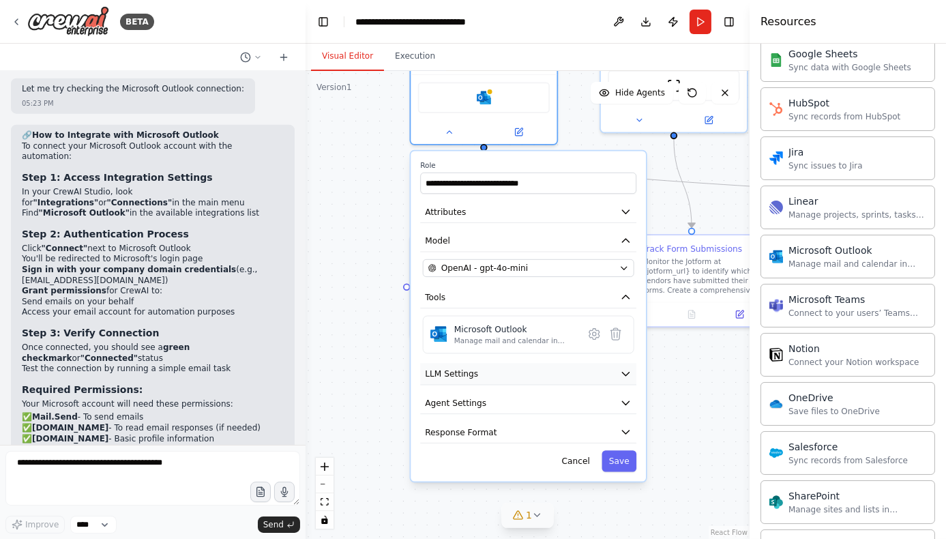
click at [522, 376] on button "LLM Settings" at bounding box center [528, 374] width 216 height 22
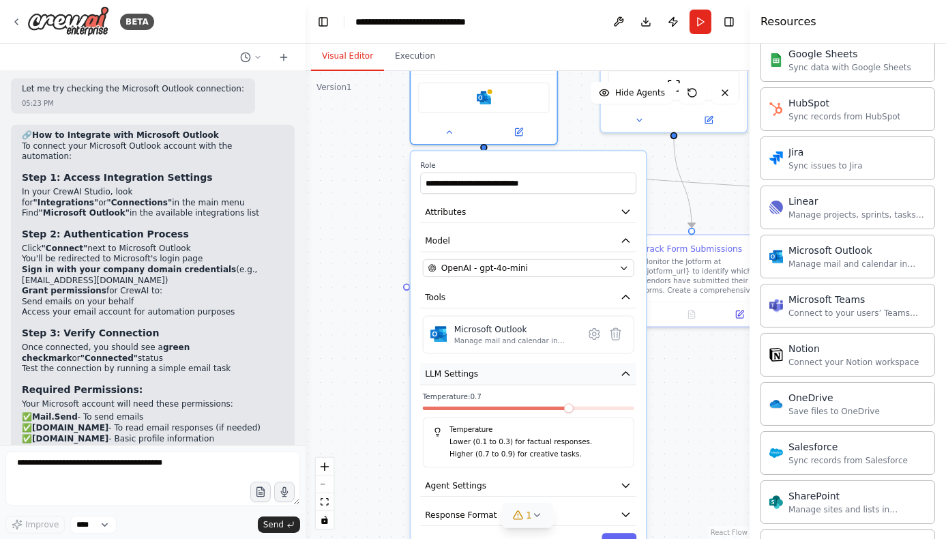
click at [627, 374] on icon "button" at bounding box center [626, 374] width 12 height 12
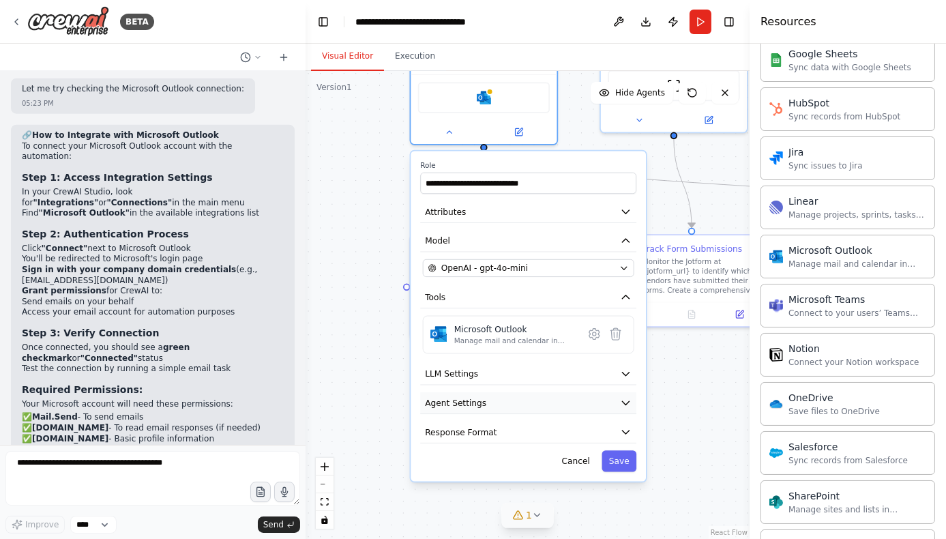
click at [624, 398] on icon "button" at bounding box center [626, 403] width 12 height 12
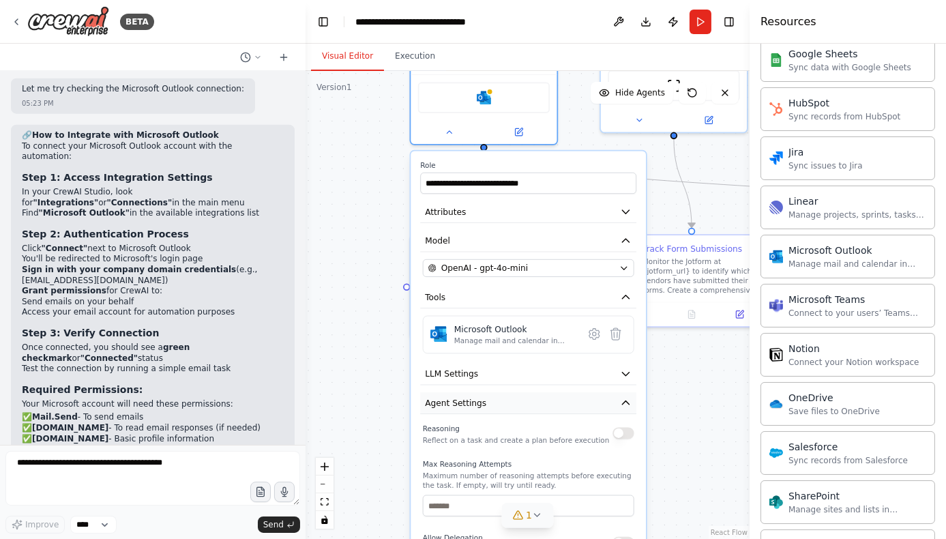
click at [631, 402] on icon "button" at bounding box center [626, 403] width 12 height 12
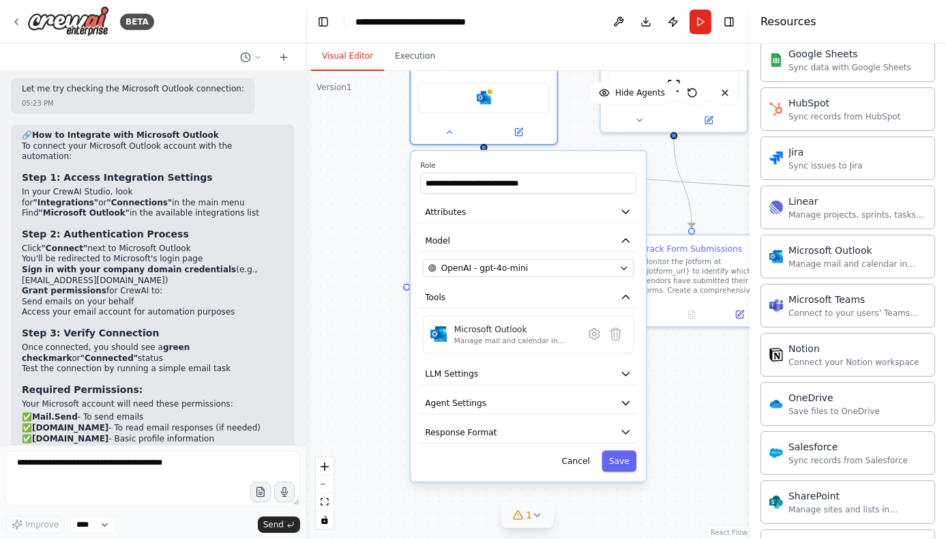
click at [704, 421] on div ".deletable-edge-delete-btn { width: 20px; height: 20px; border: 0px solid #ffff…" at bounding box center [528, 305] width 444 height 468
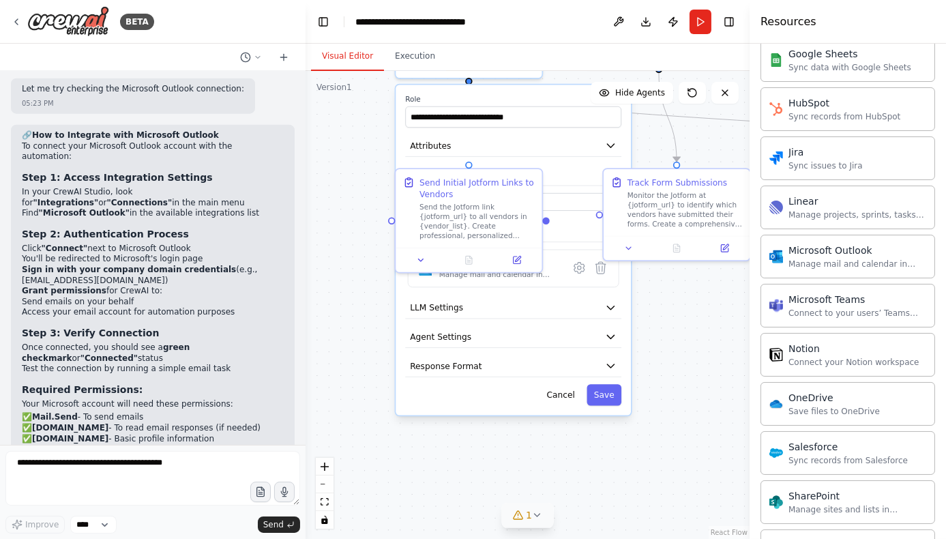
drag, startPoint x: 697, startPoint y: 428, endPoint x: 682, endPoint y: 361, distance: 67.8
click at [682, 361] on div ".deletable-edge-delete-btn { width: 20px; height: 20px; border: 0px solid #ffff…" at bounding box center [528, 305] width 444 height 468
click at [609, 362] on icon "button" at bounding box center [611, 366] width 12 height 12
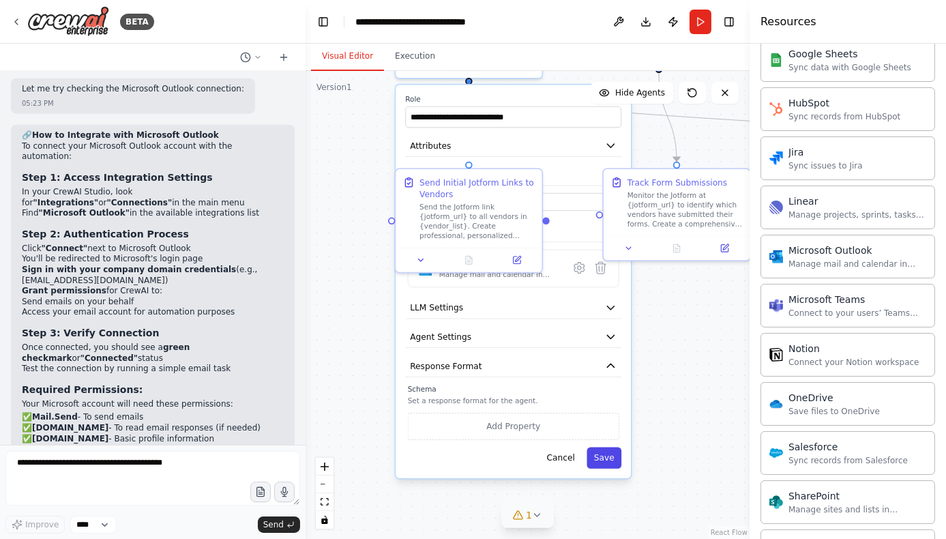
click at [610, 456] on button "Save" at bounding box center [603, 457] width 35 height 21
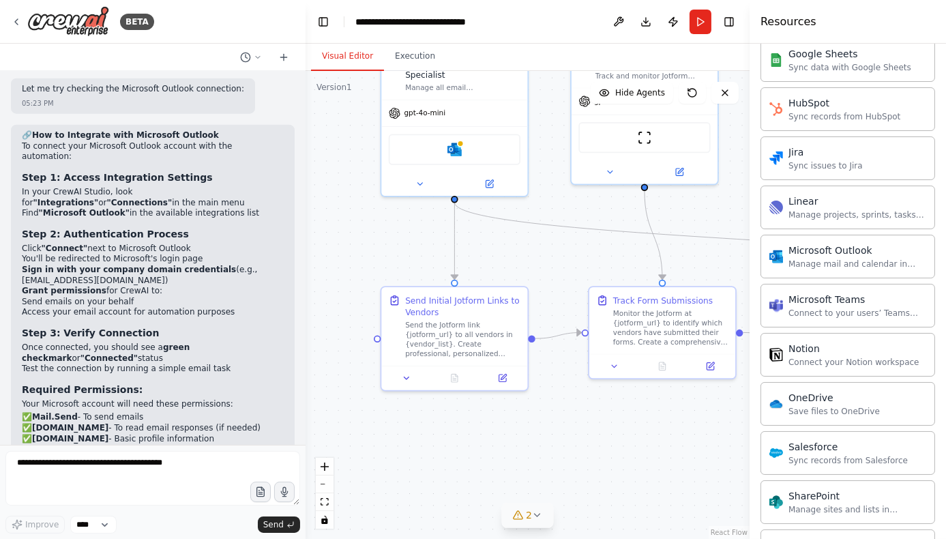
drag, startPoint x: 589, startPoint y: 372, endPoint x: 574, endPoint y: 490, distance: 118.8
click at [574, 490] on div ".deletable-edge-delete-btn { width: 20px; height: 20px; border: 0px solid #ffff…" at bounding box center [528, 305] width 444 height 468
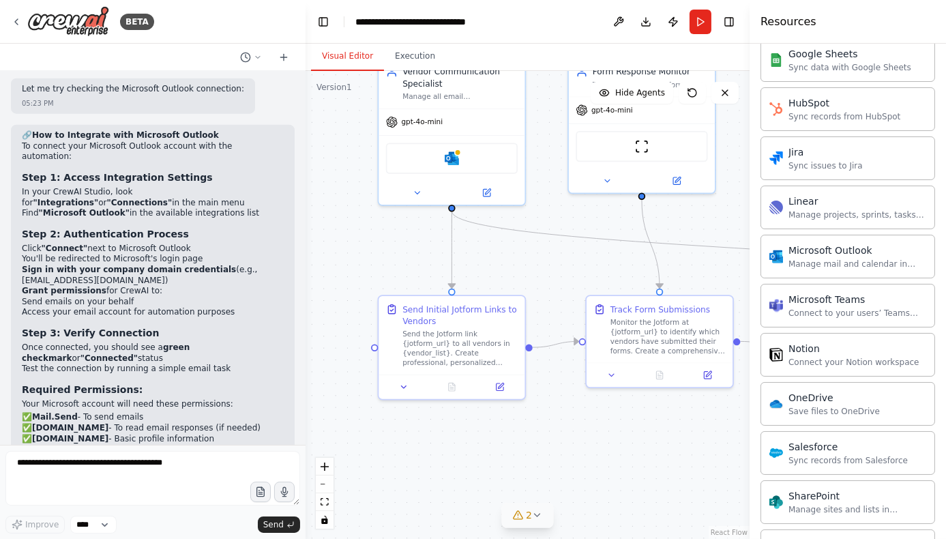
drag, startPoint x: 581, startPoint y: 448, endPoint x: 578, endPoint y: 457, distance: 9.3
click at [578, 457] on div ".deletable-edge-delete-btn { width: 20px; height: 20px; border: 0px solid #ffff…" at bounding box center [528, 305] width 444 height 468
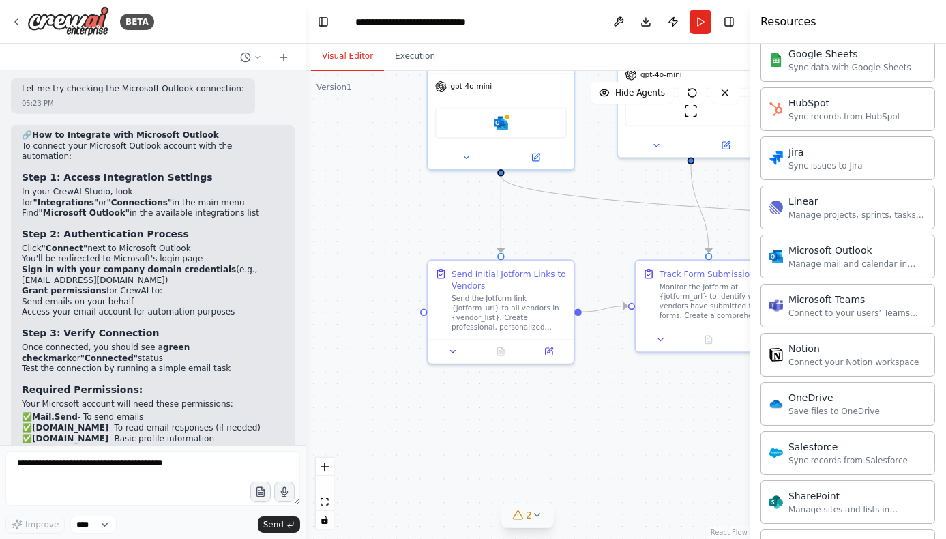
drag, startPoint x: 473, startPoint y: 462, endPoint x: 522, endPoint y: 426, distance: 60.6
click at [522, 426] on div ".deletable-edge-delete-btn { width: 20px; height: 20px; border: 0px solid #ffff…" at bounding box center [528, 305] width 444 height 468
click at [458, 348] on button at bounding box center [452, 349] width 41 height 14
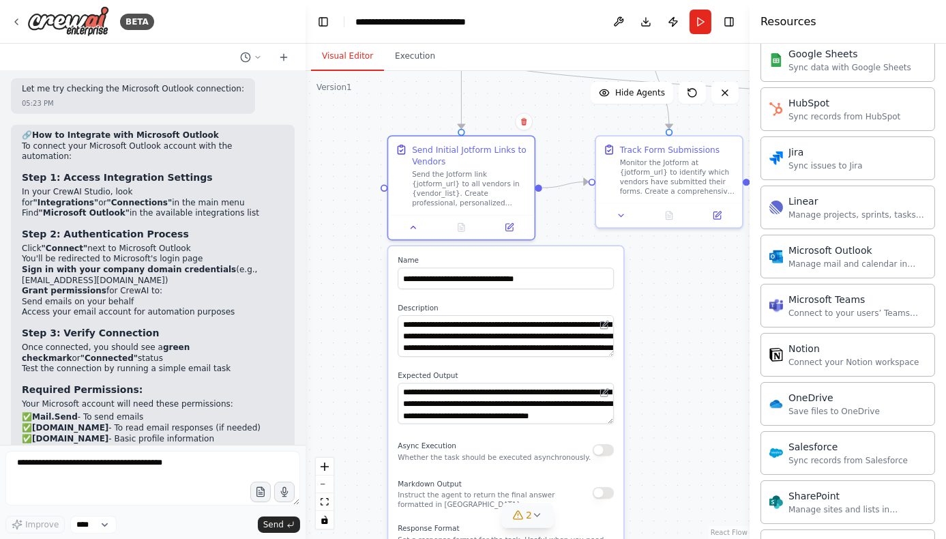
drag, startPoint x: 702, startPoint y: 424, endPoint x: 662, endPoint y: 299, distance: 130.3
click at [662, 299] on div ".deletable-edge-delete-btn { width: 20px; height: 20px; border: 0px solid #ffff…" at bounding box center [528, 305] width 444 height 468
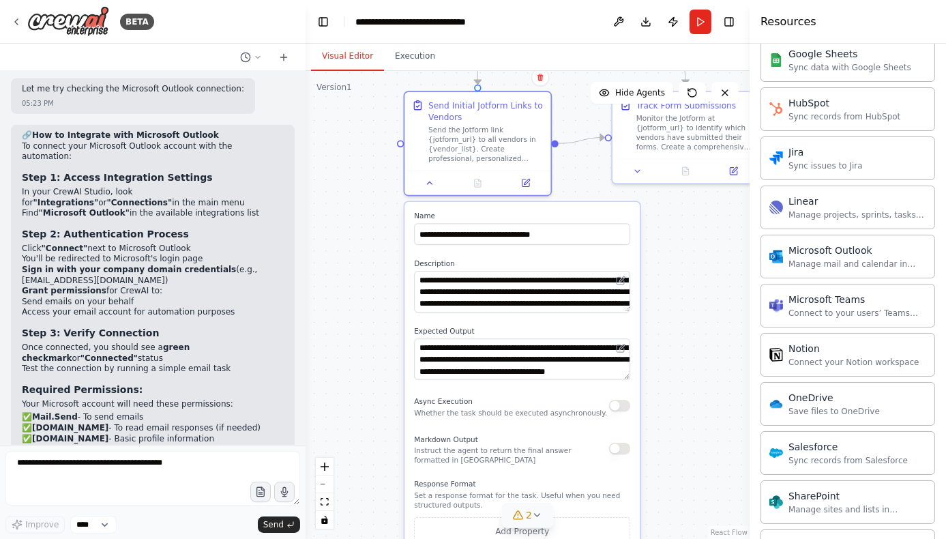
drag, startPoint x: 663, startPoint y: 356, endPoint x: 679, endPoint y: 312, distance: 47.3
click at [679, 312] on div ".deletable-edge-delete-btn { width: 20px; height: 20px; border: 0px solid #ffff…" at bounding box center [528, 305] width 444 height 468
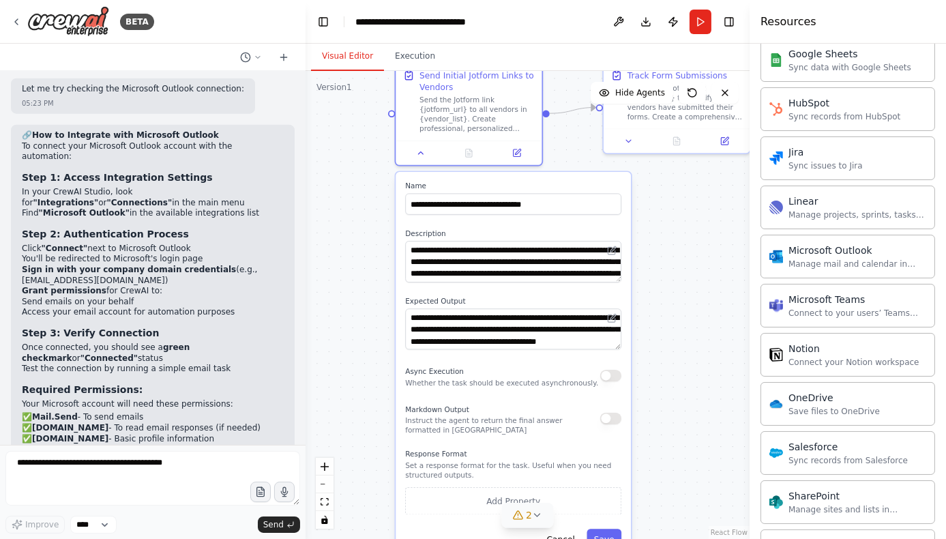
drag, startPoint x: 670, startPoint y: 378, endPoint x: 662, endPoint y: 348, distance: 31.3
click at [662, 348] on div ".deletable-edge-delete-btn { width: 20px; height: 20px; border: 0px solid #ffff…" at bounding box center [528, 305] width 444 height 468
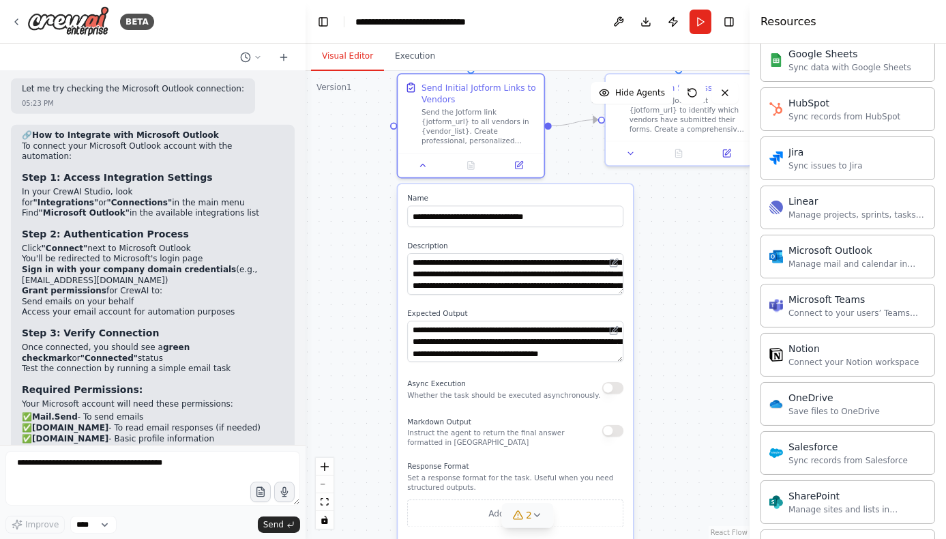
drag, startPoint x: 662, startPoint y: 353, endPoint x: 664, endPoint y: 366, distance: 12.4
click at [664, 366] on div ".deletable-edge-delete-btn { width: 20px; height: 20px; border: 0px solid #ffff…" at bounding box center [528, 305] width 444 height 468
click at [494, 263] on textarea "**********" at bounding box center [515, 274] width 216 height 42
paste textarea "**********"
type textarea "**********"
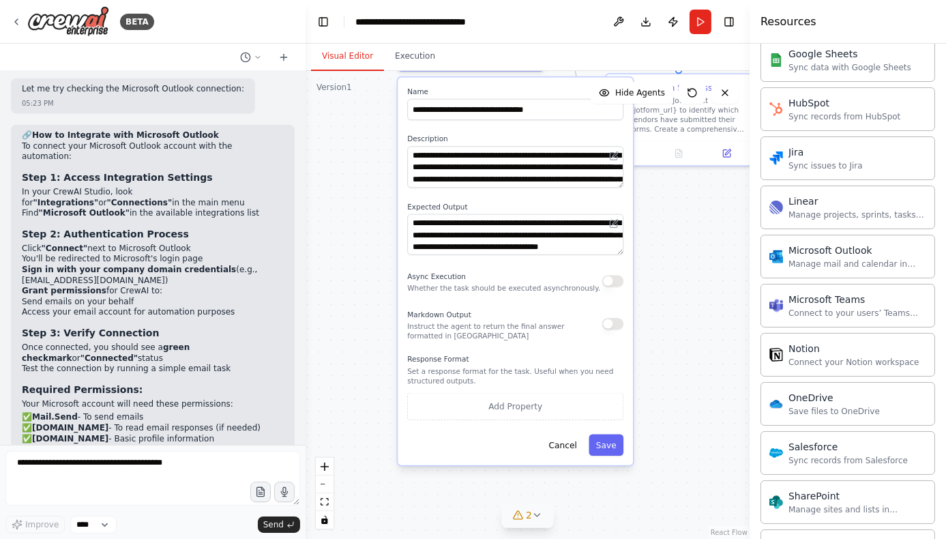
drag, startPoint x: 536, startPoint y: 428, endPoint x: 533, endPoint y: 318, distance: 109.9
click at [533, 318] on div "Markdown Output Instruct the agent to return the final answer formatted in [GEO…" at bounding box center [504, 324] width 195 height 33
click at [518, 408] on button "Add Property" at bounding box center [515, 406] width 216 height 27
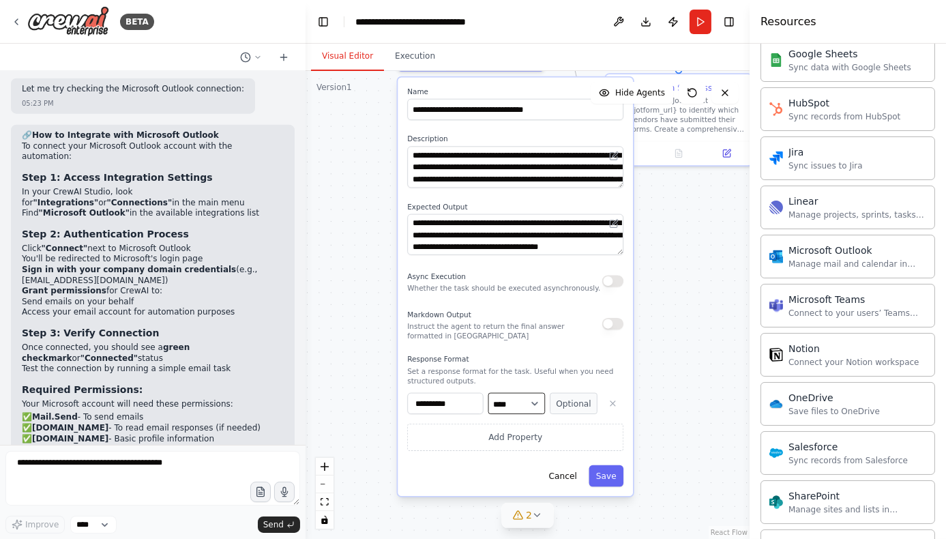
click at [528, 402] on select "**** ******* ******* **** ******" at bounding box center [516, 403] width 57 height 21
click at [612, 401] on icon "button" at bounding box center [613, 404] width 10 height 10
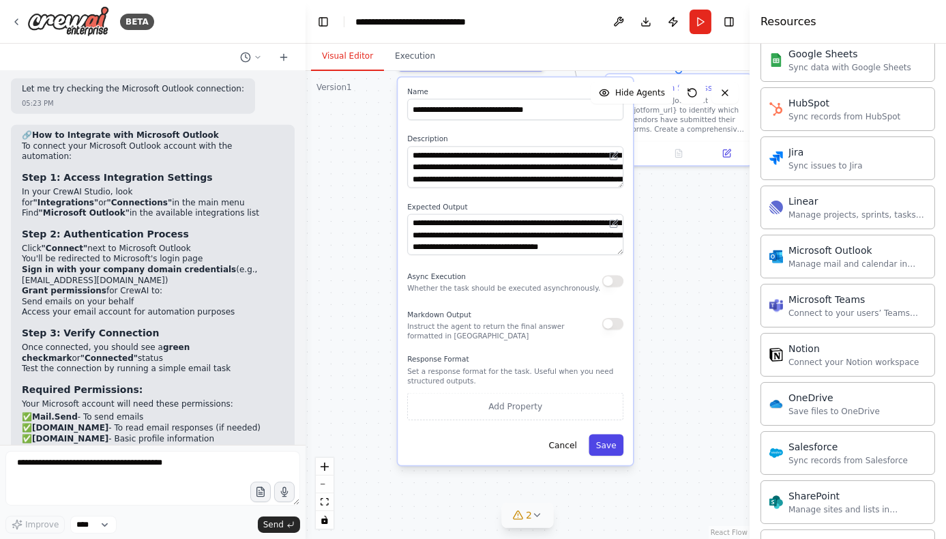
click at [605, 450] on button "Save" at bounding box center [606, 444] width 35 height 21
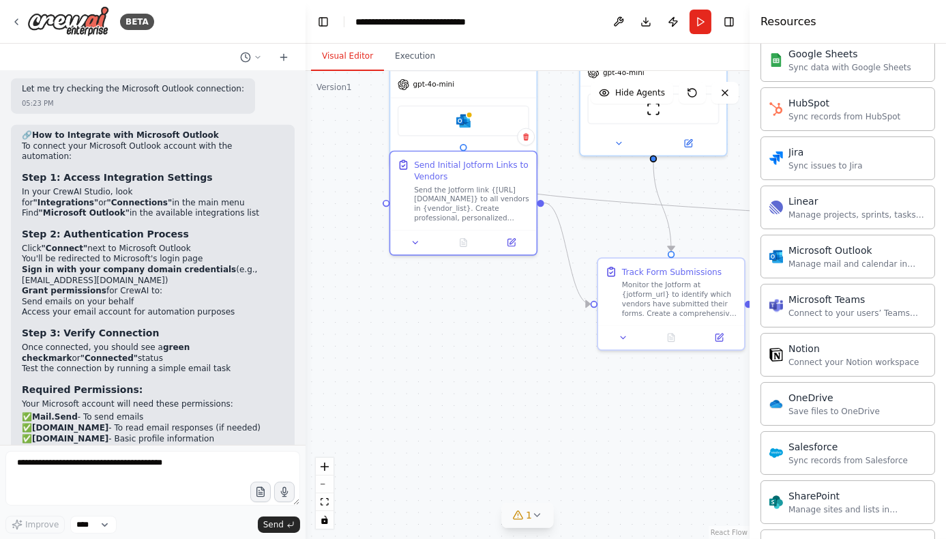
drag, startPoint x: 633, startPoint y: 306, endPoint x: 625, endPoint y: 490, distance: 184.3
click at [625, 490] on div ".deletable-edge-delete-btn { width: 20px; height: 20px; border: 0px solid #ffff…" at bounding box center [528, 305] width 444 height 468
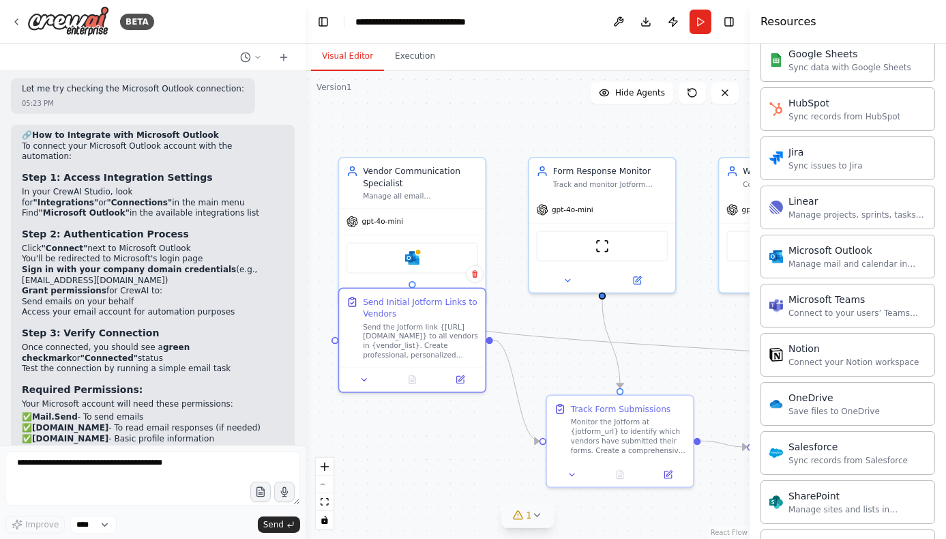
drag, startPoint x: 513, startPoint y: 363, endPoint x: 462, endPoint y: 500, distance: 146.3
click at [462, 500] on div ".deletable-edge-delete-btn { width: 20px; height: 20px; border: 0px solid #ffff…" at bounding box center [528, 305] width 444 height 468
drag, startPoint x: 657, startPoint y: 340, endPoint x: 625, endPoint y: 345, distance: 33.2
click at [625, 345] on icon "Edge from 0fec2a81-b98d-4133-8741-3bb852b1e572 to 02d832cd-e301-4bdb-afec-40e53…" at bounding box center [723, 349] width 623 height 77
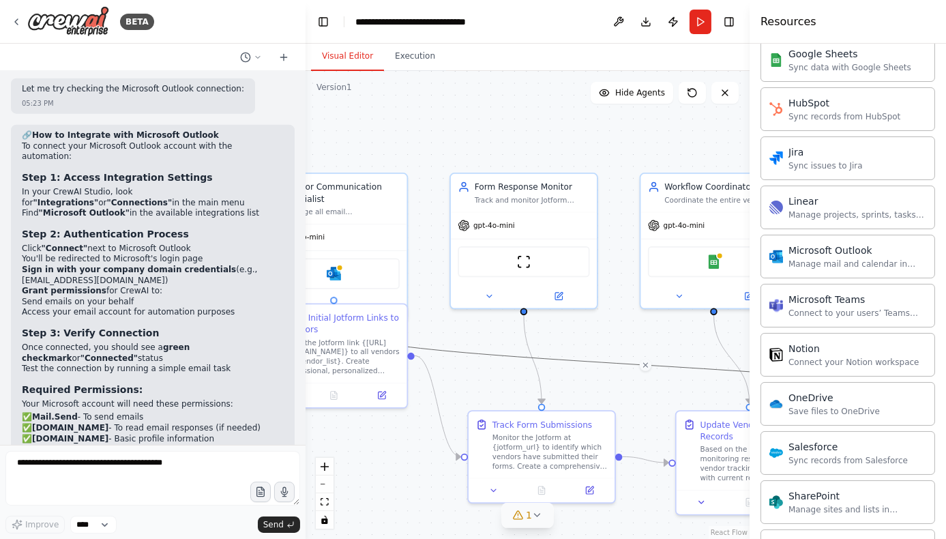
drag, startPoint x: 657, startPoint y: 323, endPoint x: 578, endPoint y: 338, distance: 80.0
click at [578, 338] on div ".deletable-edge-delete-btn { width: 20px; height: 20px; border: 0px solid #ffff…" at bounding box center [528, 305] width 444 height 468
click at [490, 295] on icon at bounding box center [489, 294] width 10 height 10
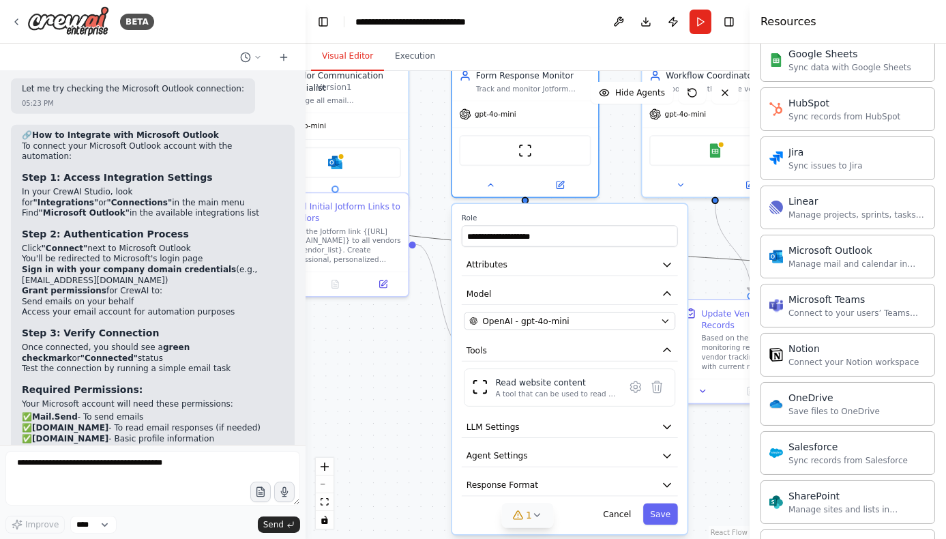
drag, startPoint x: 387, startPoint y: 486, endPoint x: 388, endPoint y: 375, distance: 111.2
click at [388, 375] on div ".deletable-edge-delete-btn { width: 20px; height: 20px; border: 0px solid #ffff…" at bounding box center [528, 305] width 444 height 468
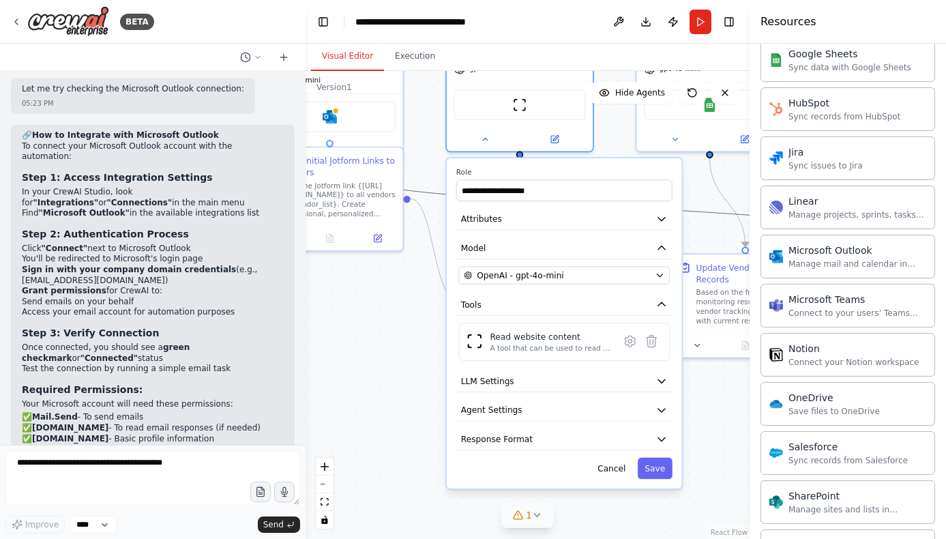
drag, startPoint x: 399, startPoint y: 428, endPoint x: 393, endPoint y: 383, distance: 46.0
click at [393, 383] on div ".deletable-edge-delete-btn { width: 20px; height: 20px; border: 0px solid #ffff…" at bounding box center [528, 305] width 444 height 468
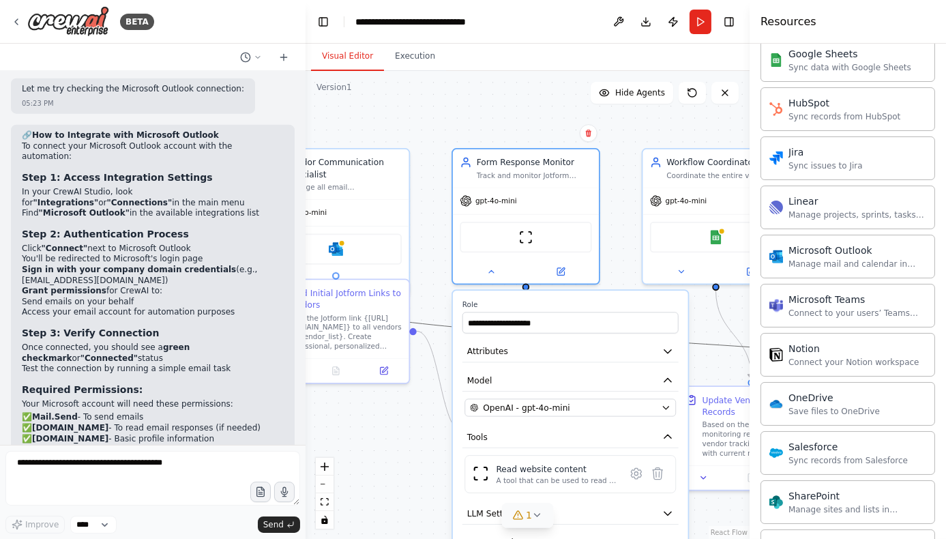
drag, startPoint x: 393, startPoint y: 354, endPoint x: 400, endPoint y: 487, distance: 133.1
click at [400, 487] on div ".deletable-edge-delete-btn { width: 20px; height: 20px; border: 0px solid #ffff…" at bounding box center [528, 305] width 444 height 468
click at [486, 273] on button at bounding box center [491, 270] width 67 height 14
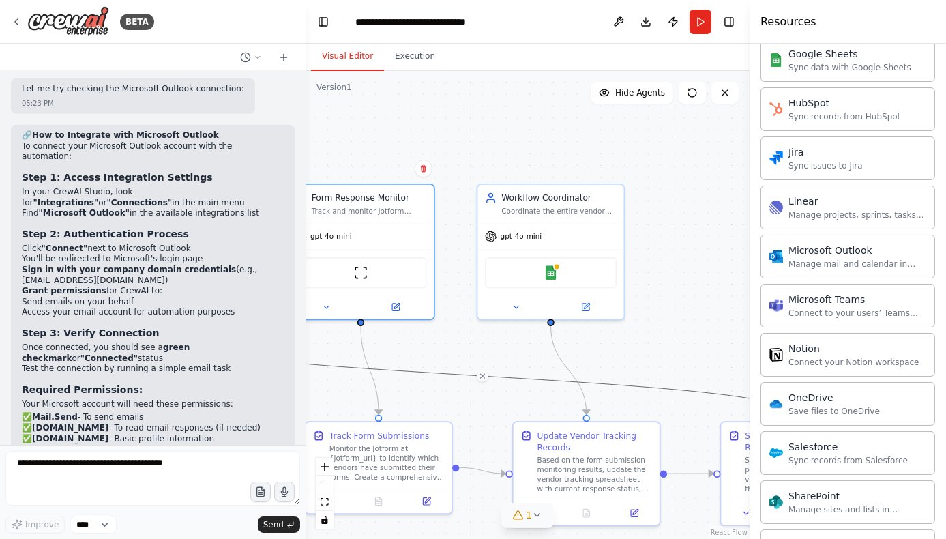
drag, startPoint x: 651, startPoint y: 317, endPoint x: 486, endPoint y: 352, distance: 168.7
click at [486, 352] on div ".deletable-edge-delete-btn { width: 20px; height: 20px; border: 0px solid #ffff…" at bounding box center [528, 305] width 444 height 468
click at [516, 308] on icon at bounding box center [516, 305] width 10 height 10
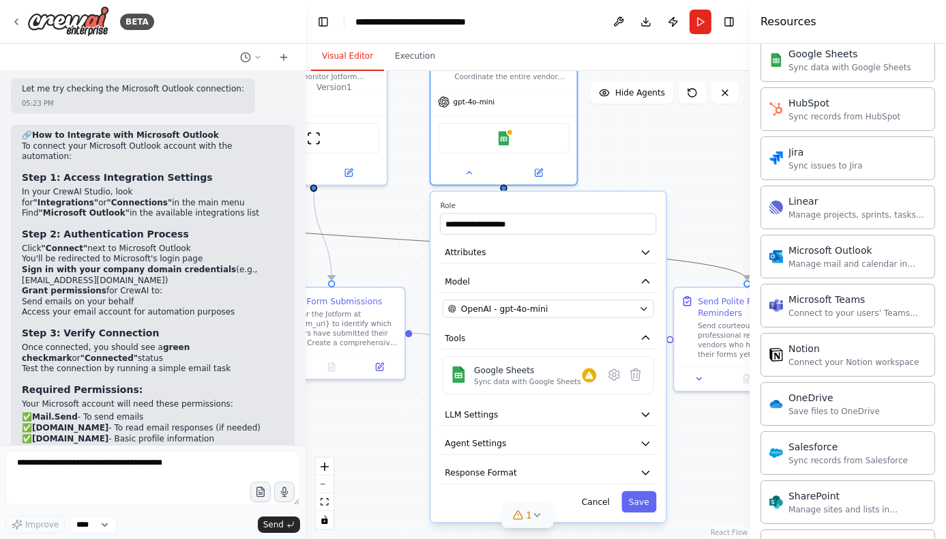
drag, startPoint x: 682, startPoint y: 278, endPoint x: 635, endPoint y: 143, distance: 142.4
click at [635, 143] on div ".deletable-edge-delete-btn { width: 20px; height: 20px; border: 0px solid #ffff…" at bounding box center [528, 305] width 444 height 468
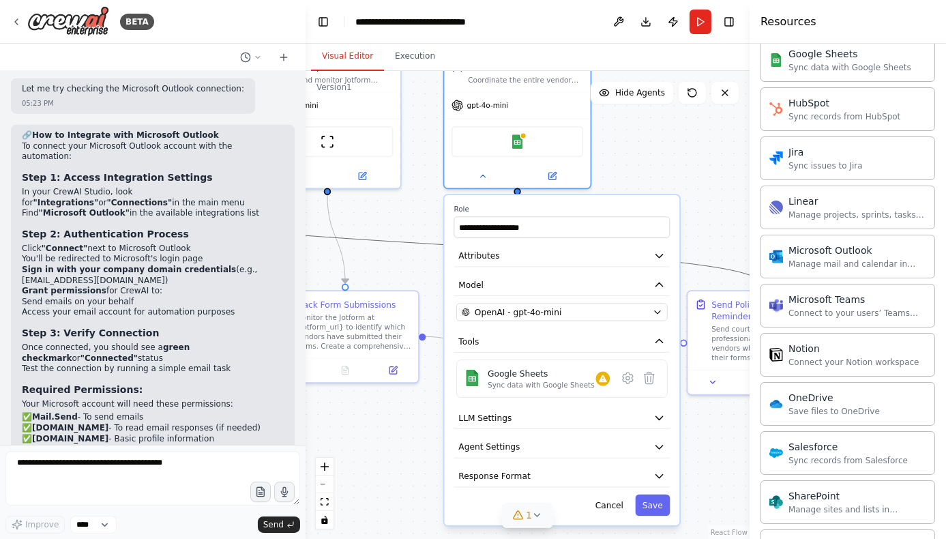
drag, startPoint x: 391, startPoint y: 442, endPoint x: 404, endPoint y: 445, distance: 14.1
click at [404, 445] on div ".deletable-edge-delete-btn { width: 20px; height: 20px; border: 0px solid #ffff…" at bounding box center [528, 305] width 444 height 468
click at [627, 378] on icon at bounding box center [628, 377] width 10 height 11
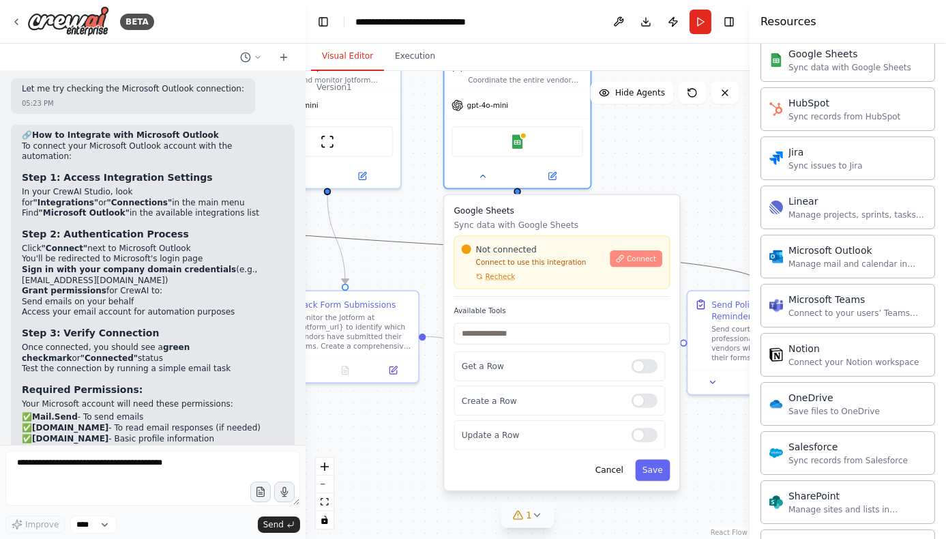
click at [645, 254] on span "Connect" at bounding box center [641, 259] width 29 height 10
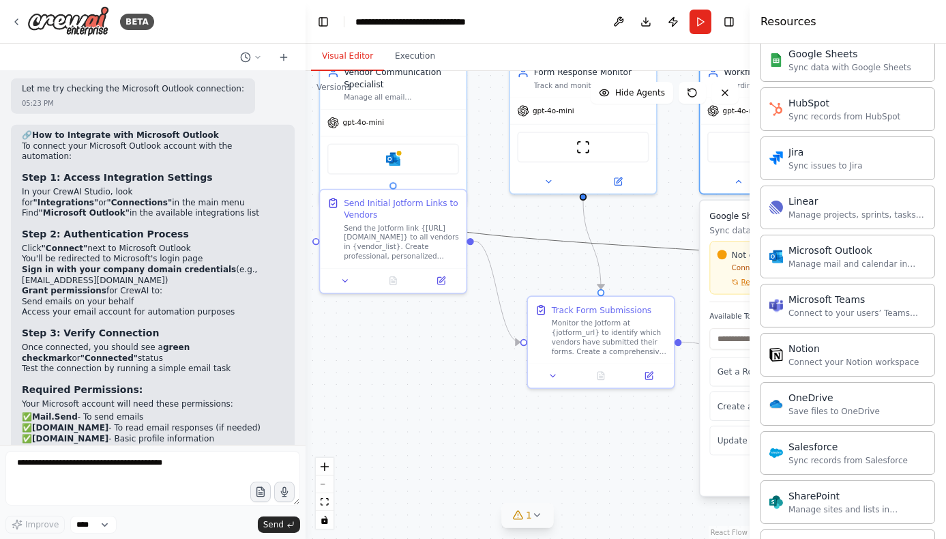
drag, startPoint x: 375, startPoint y: 450, endPoint x: 631, endPoint y: 456, distance: 255.8
click at [631, 456] on div ".deletable-edge-delete-btn { width: 20px; height: 20px; border: 0px solid #ffff…" at bounding box center [528, 305] width 444 height 468
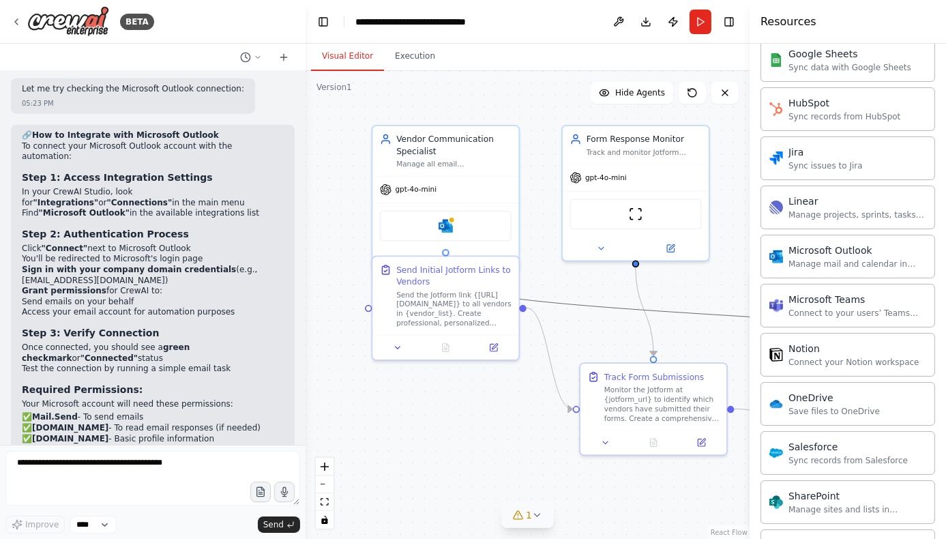
drag, startPoint x: 428, startPoint y: 375, endPoint x: 480, endPoint y: 442, distance: 85.0
click at [480, 442] on div ".deletable-edge-delete-btn { width: 20px; height: 20px; border: 0px solid #ffff…" at bounding box center [528, 305] width 444 height 468
click at [400, 342] on icon at bounding box center [398, 345] width 10 height 10
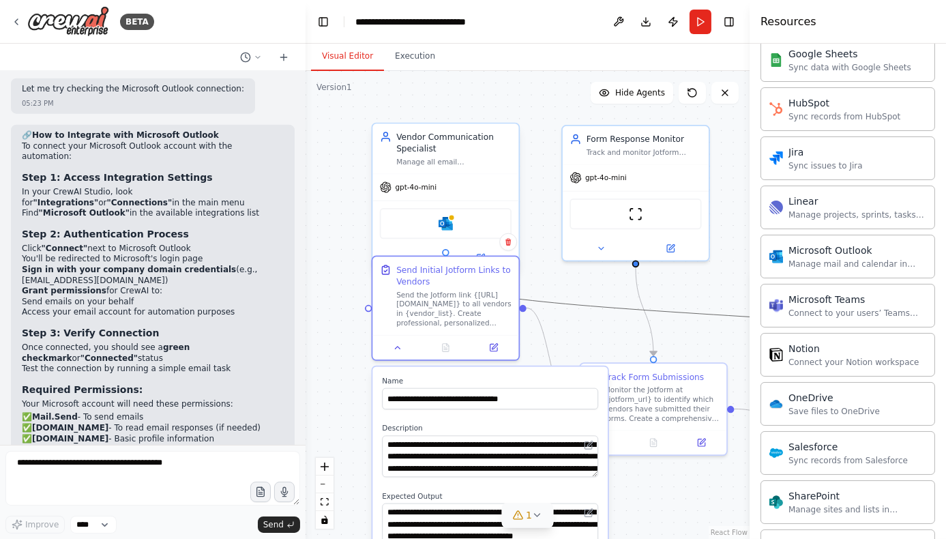
click at [484, 224] on div "Microsoft Outlook" at bounding box center [446, 223] width 132 height 31
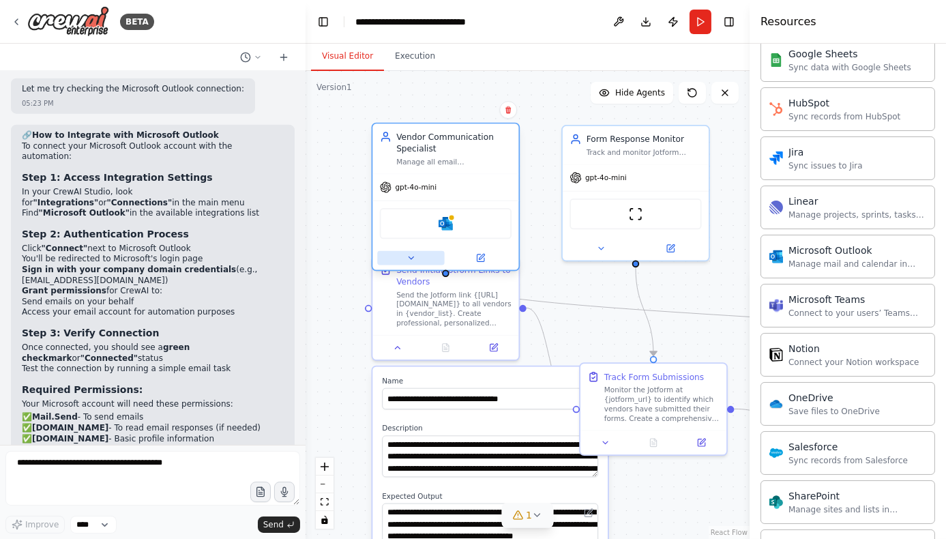
click at [411, 259] on icon at bounding box center [411, 258] width 10 height 10
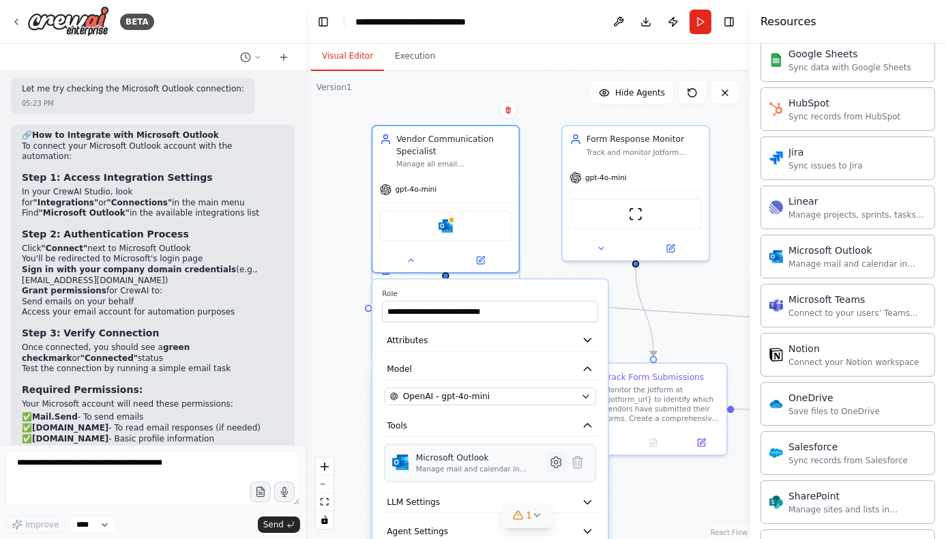
click at [554, 460] on icon at bounding box center [555, 461] width 3 height 3
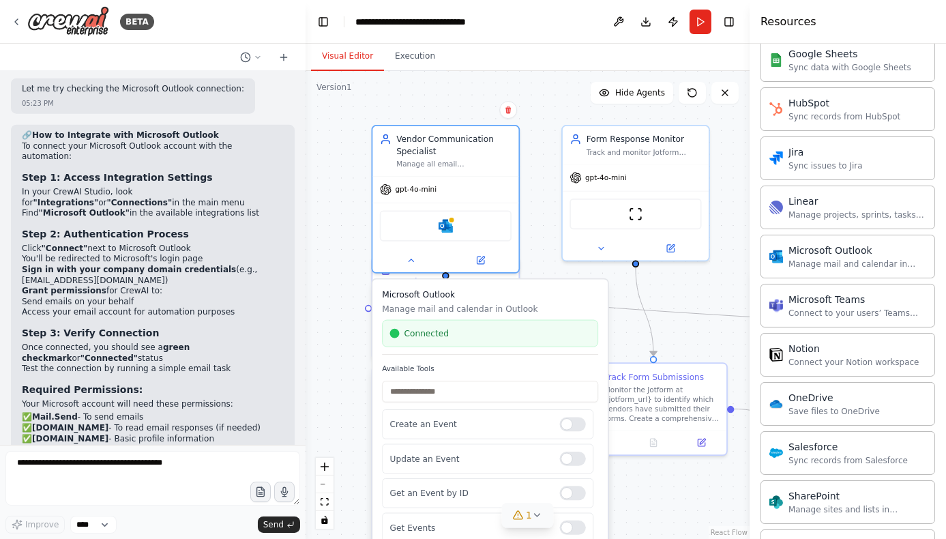
click at [475, 337] on div "Connected" at bounding box center [490, 333] width 200 height 12
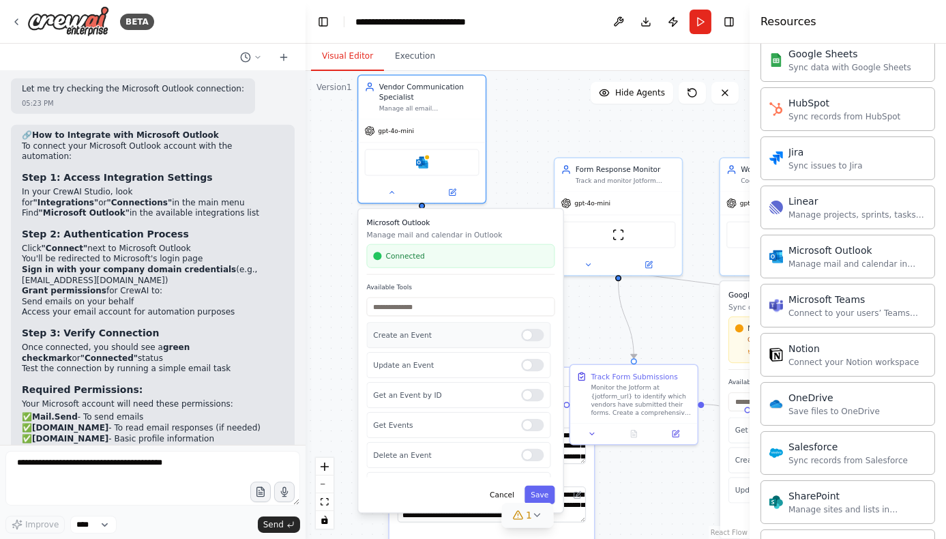
drag, startPoint x: 516, startPoint y: 404, endPoint x: 479, endPoint y: 322, distance: 90.1
click at [479, 322] on div "Create an Event" at bounding box center [459, 335] width 184 height 26
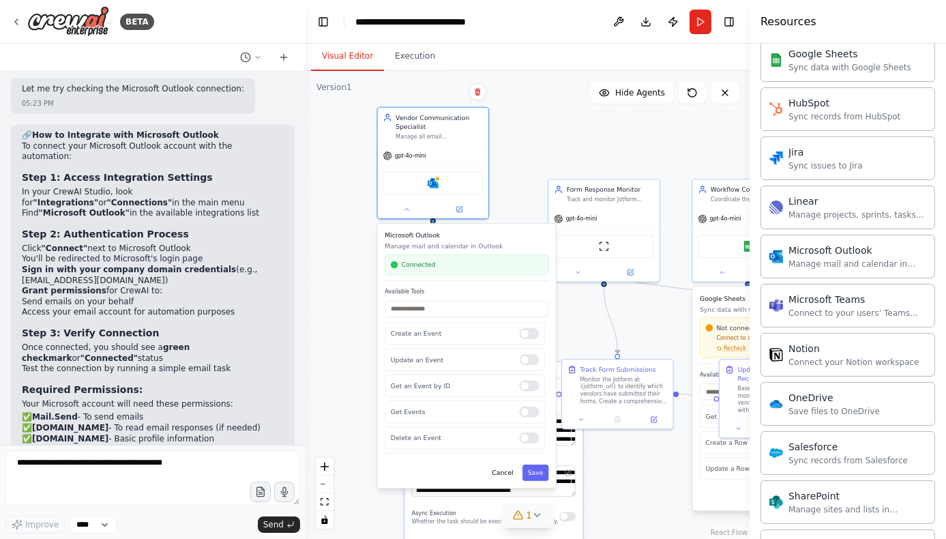
click at [516, 192] on div ".deletable-edge-delete-btn { width: 20px; height: 20px; border: 0px solid #ffff…" at bounding box center [528, 305] width 444 height 468
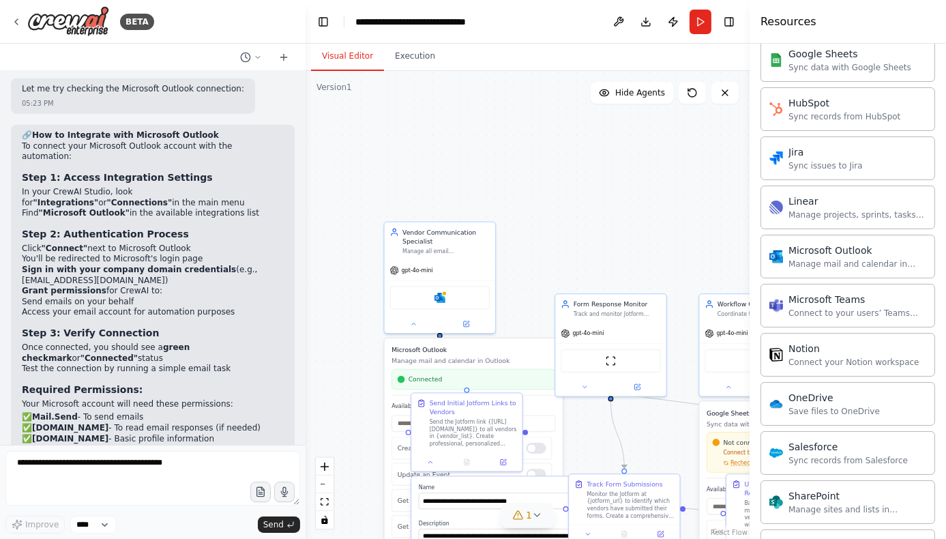
drag, startPoint x: 548, startPoint y: 132, endPoint x: 554, endPoint y: 247, distance: 114.8
click at [554, 247] on div ".deletable-edge-delete-btn { width: 20px; height: 20px; border: 0px solid #ffff…" at bounding box center [528, 305] width 444 height 468
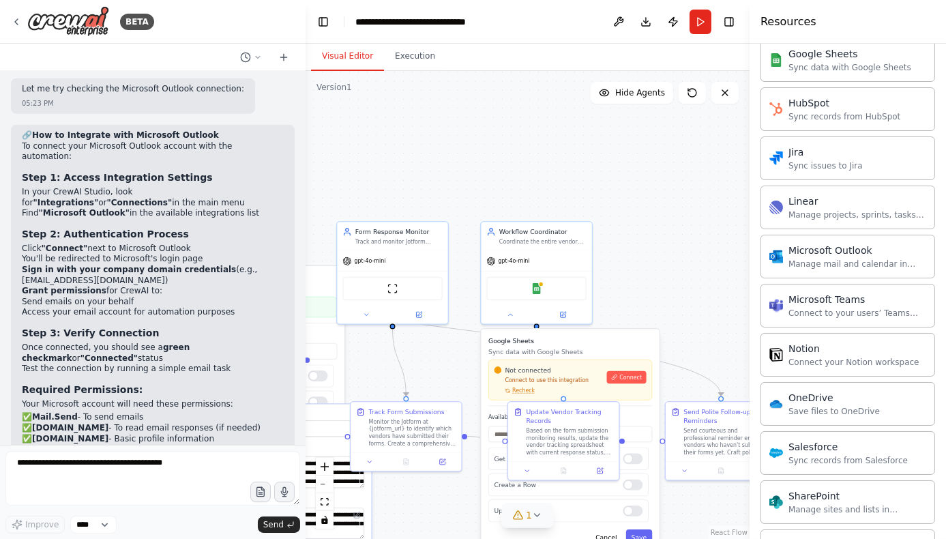
drag, startPoint x: 614, startPoint y: 208, endPoint x: 396, endPoint y: 136, distance: 229.9
click at [396, 136] on div ".deletable-edge-delete-btn { width: 20px; height: 20px; border: 0px solid #ffff…" at bounding box center [528, 305] width 444 height 468
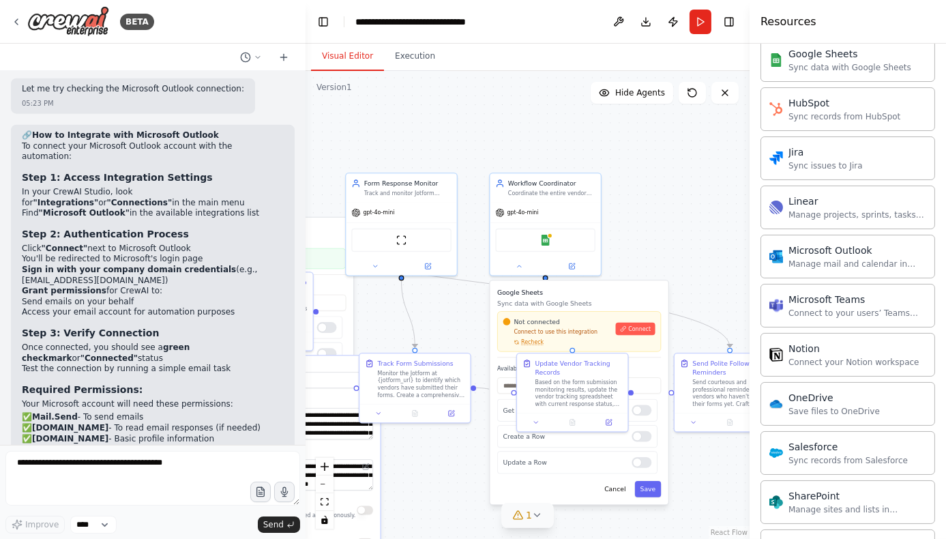
drag, startPoint x: 665, startPoint y: 274, endPoint x: 674, endPoint y: 226, distance: 49.2
click at [674, 226] on div ".deletable-edge-delete-btn { width: 20px; height: 20px; border: 0px solid #ffff…" at bounding box center [528, 305] width 444 height 468
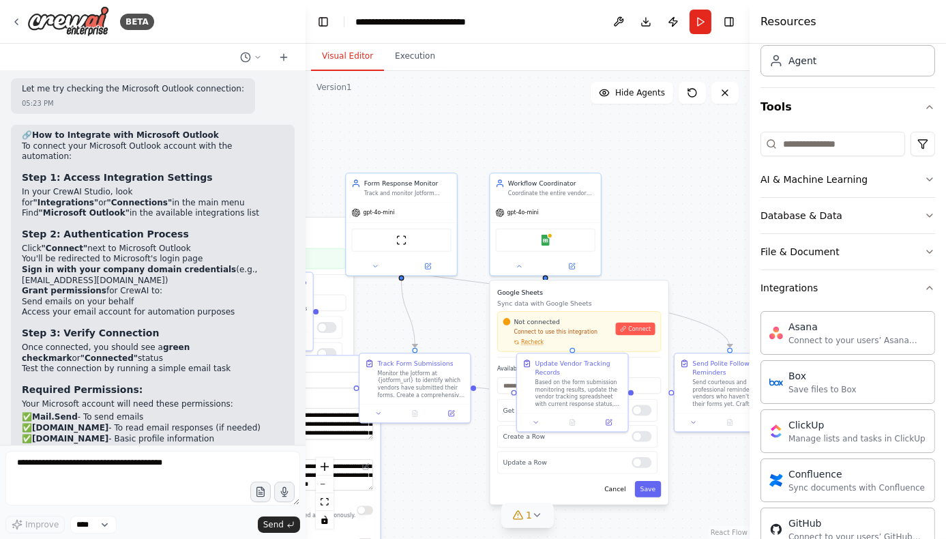
scroll to position [78, 0]
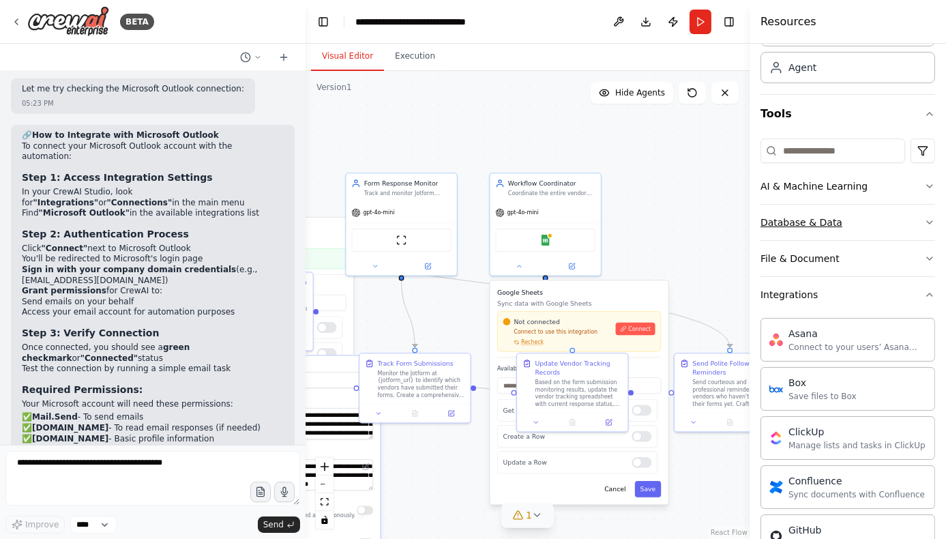
click at [833, 219] on button "Database & Data" at bounding box center [847, 222] width 175 height 35
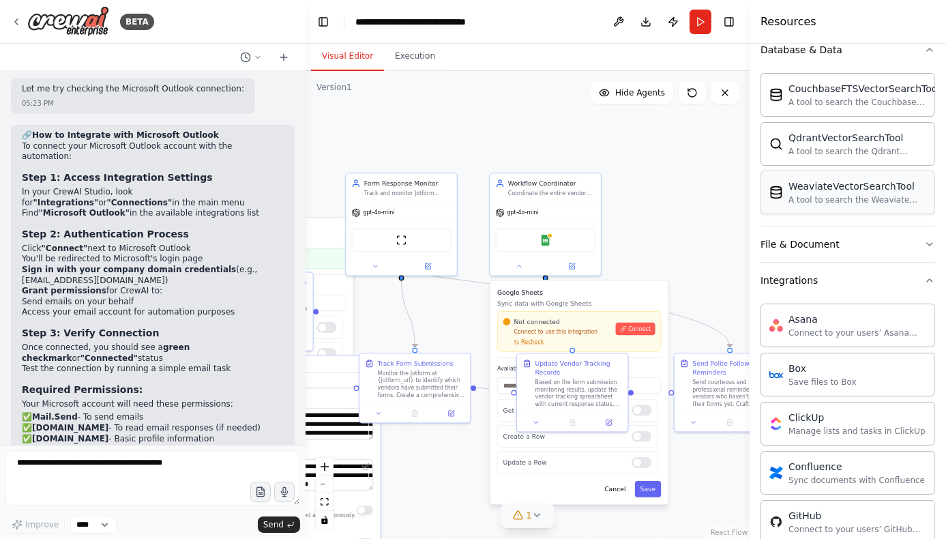
scroll to position [282, 0]
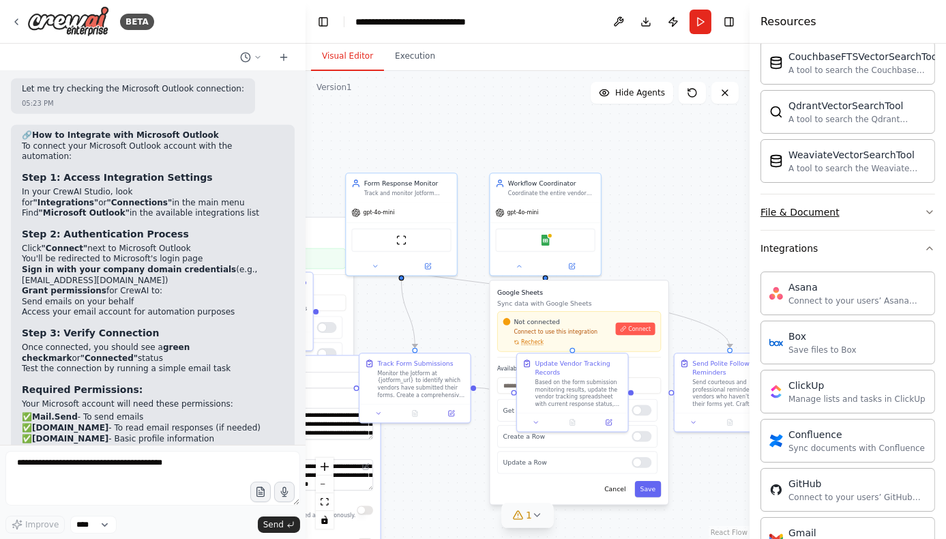
click at [813, 211] on div "File & Document" at bounding box center [799, 212] width 79 height 14
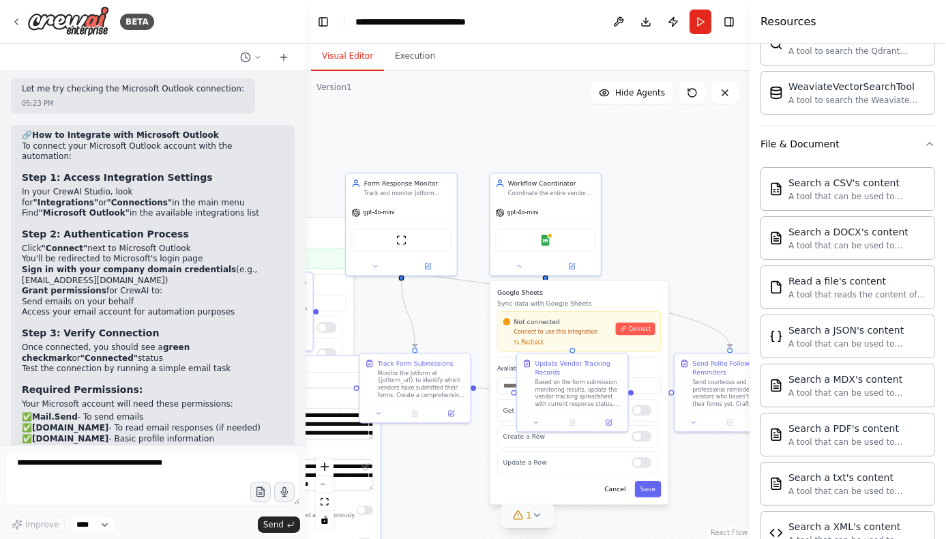
scroll to position [0, 0]
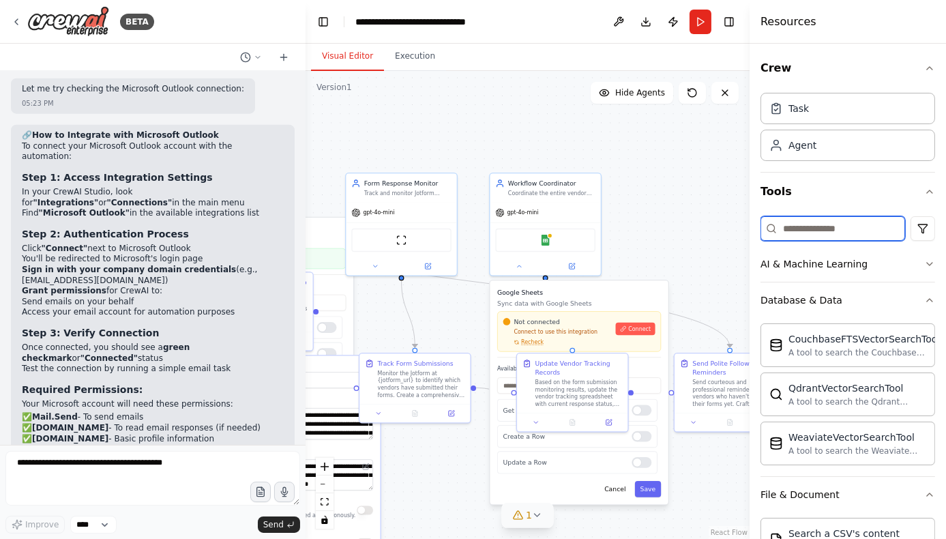
click at [837, 230] on input at bounding box center [832, 228] width 145 height 25
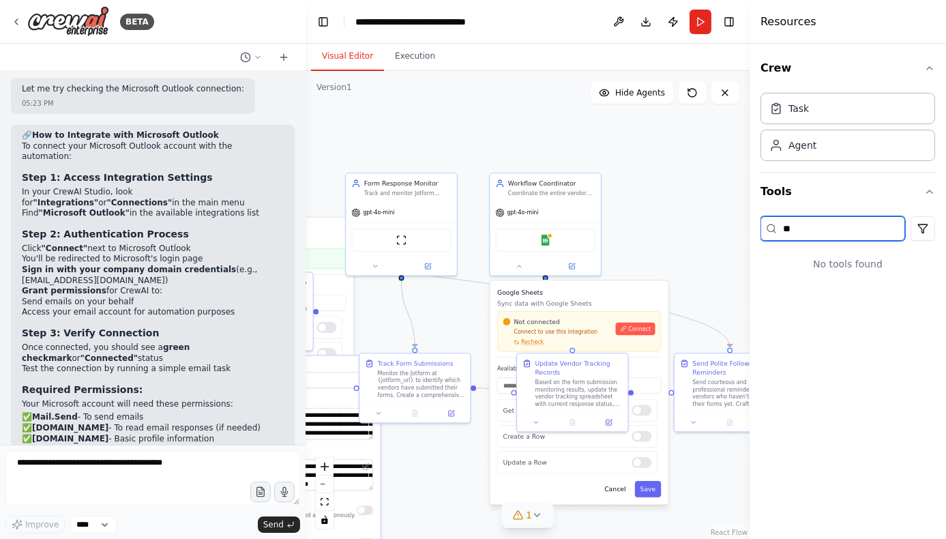
type input "*"
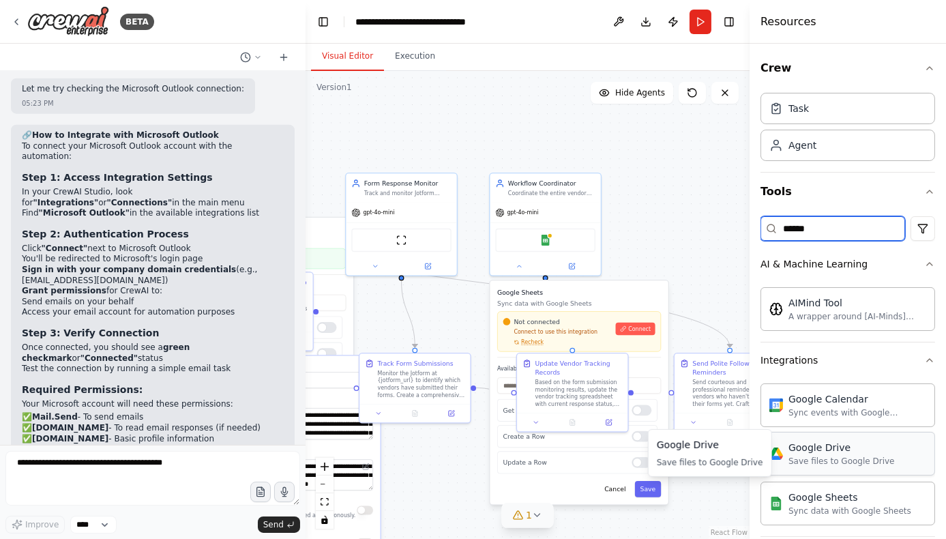
type input "******"
click at [854, 457] on div "Save files to Google Drive" at bounding box center [841, 461] width 106 height 11
